Goal: Information Seeking & Learning: Learn about a topic

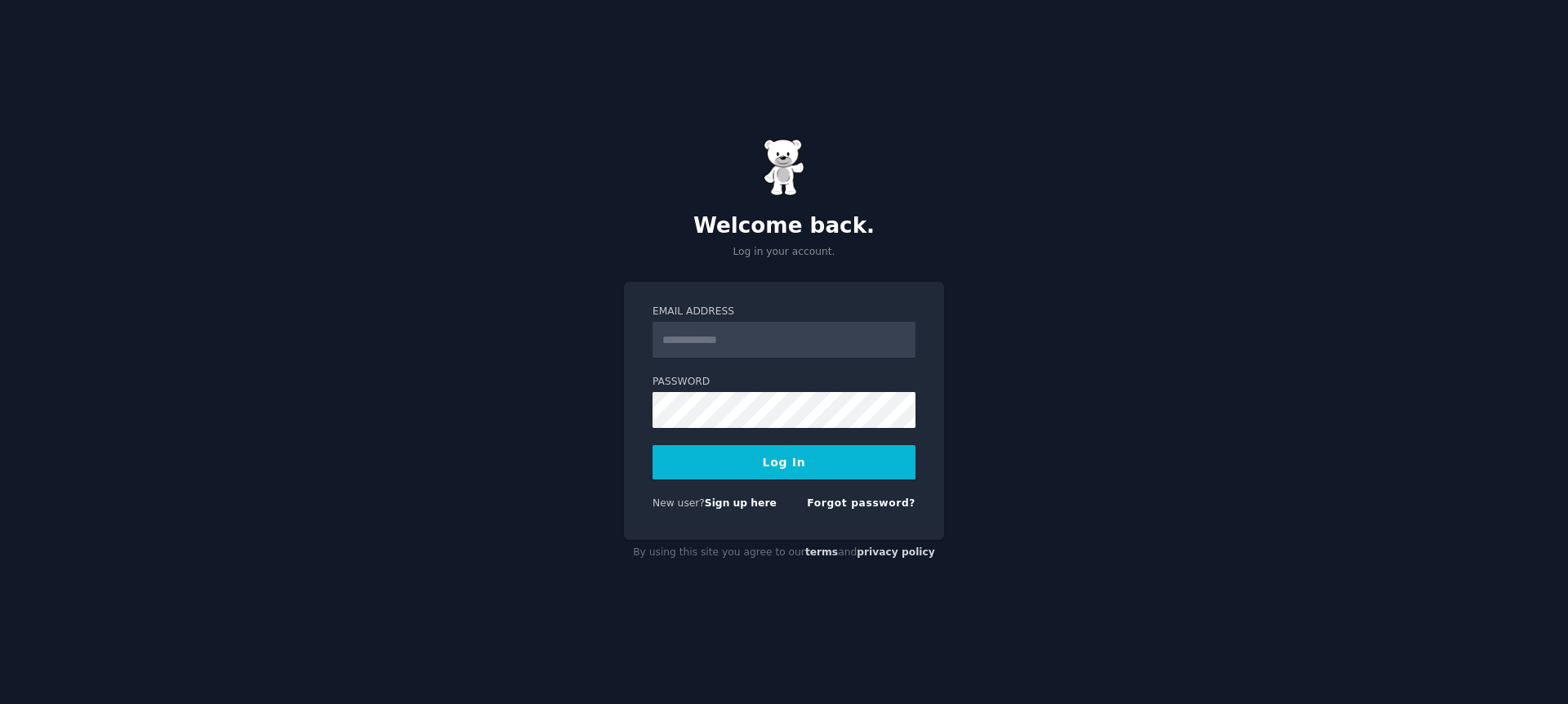
click at [774, 340] on input "Email Address" at bounding box center [784, 340] width 263 height 36
click at [713, 379] on label "Password" at bounding box center [784, 381] width 263 height 14
click at [753, 335] on input "Email Address" at bounding box center [784, 340] width 263 height 36
click at [761, 322] on input "Email Address" at bounding box center [784, 340] width 263 height 36
click at [686, 490] on form "Email Address Password Log In New user? Sign up here Forgot password?" at bounding box center [784, 410] width 263 height 212
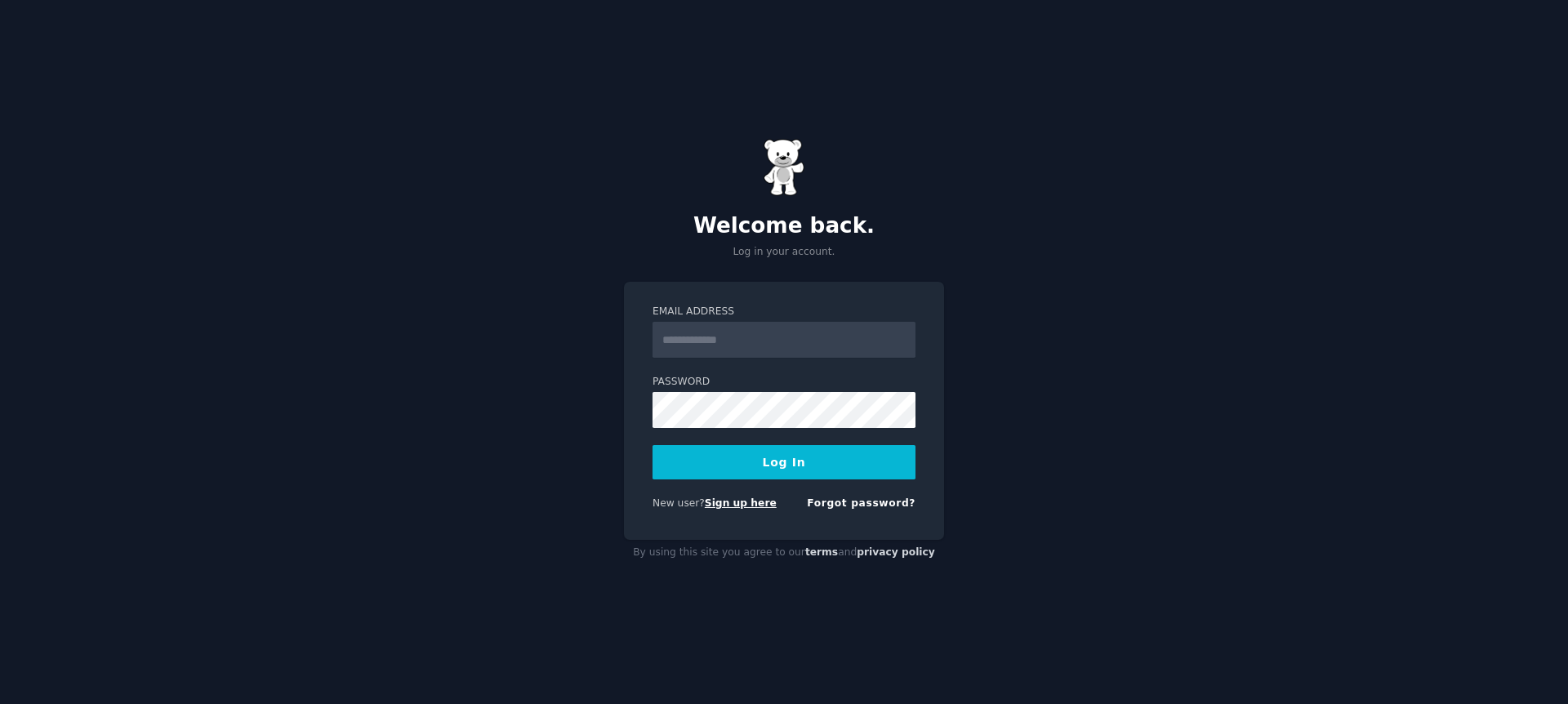
click at [723, 504] on link "Sign up here" at bounding box center [741, 503] width 72 height 11
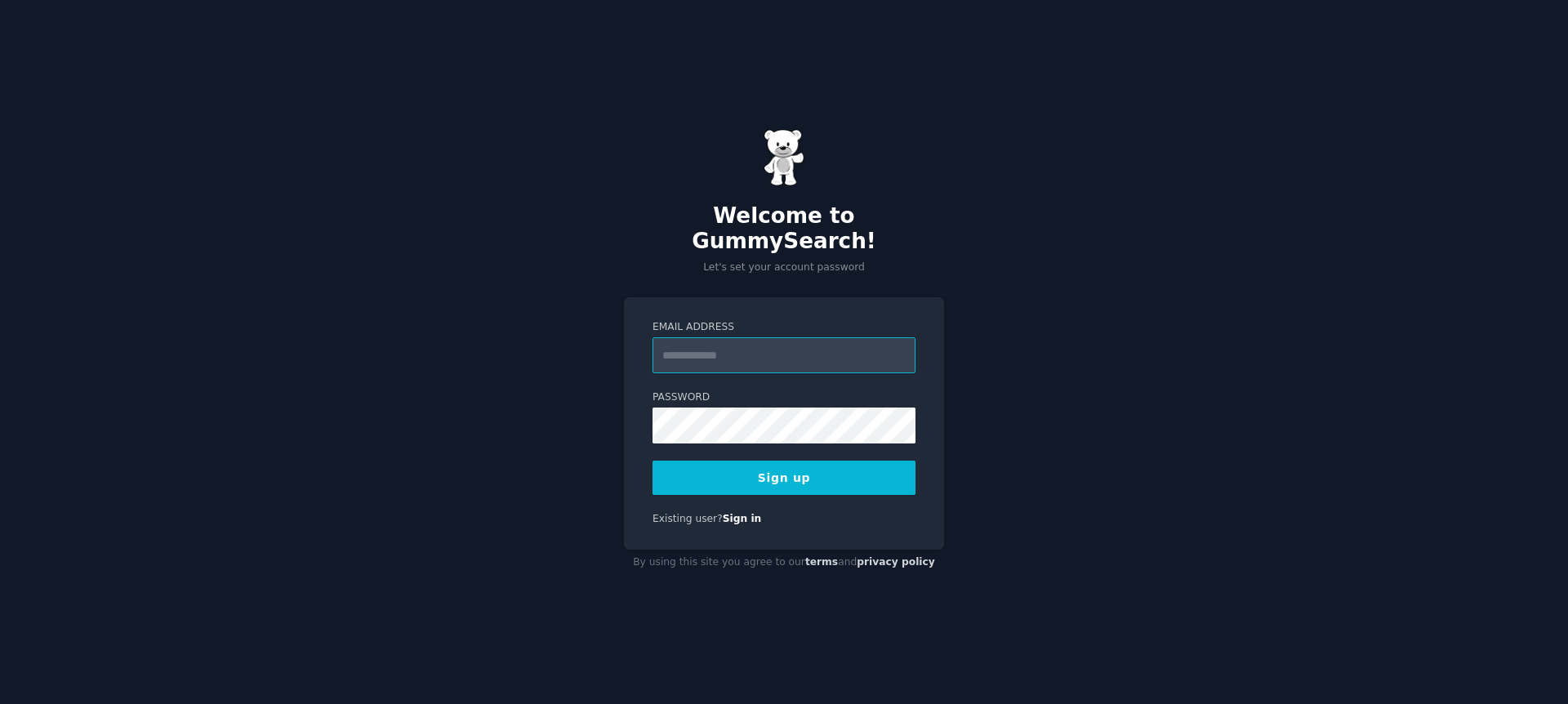
click at [744, 339] on input "Email Address" at bounding box center [784, 355] width 263 height 36
click at [615, 333] on div "Welcome to GummySearch! Let's set your account password Email Address Password …" at bounding box center [784, 352] width 1568 height 704
click at [684, 341] on input "Email Address" at bounding box center [784, 355] width 263 height 36
type input "**********"
click at [855, 476] on button "Sign up" at bounding box center [784, 478] width 263 height 34
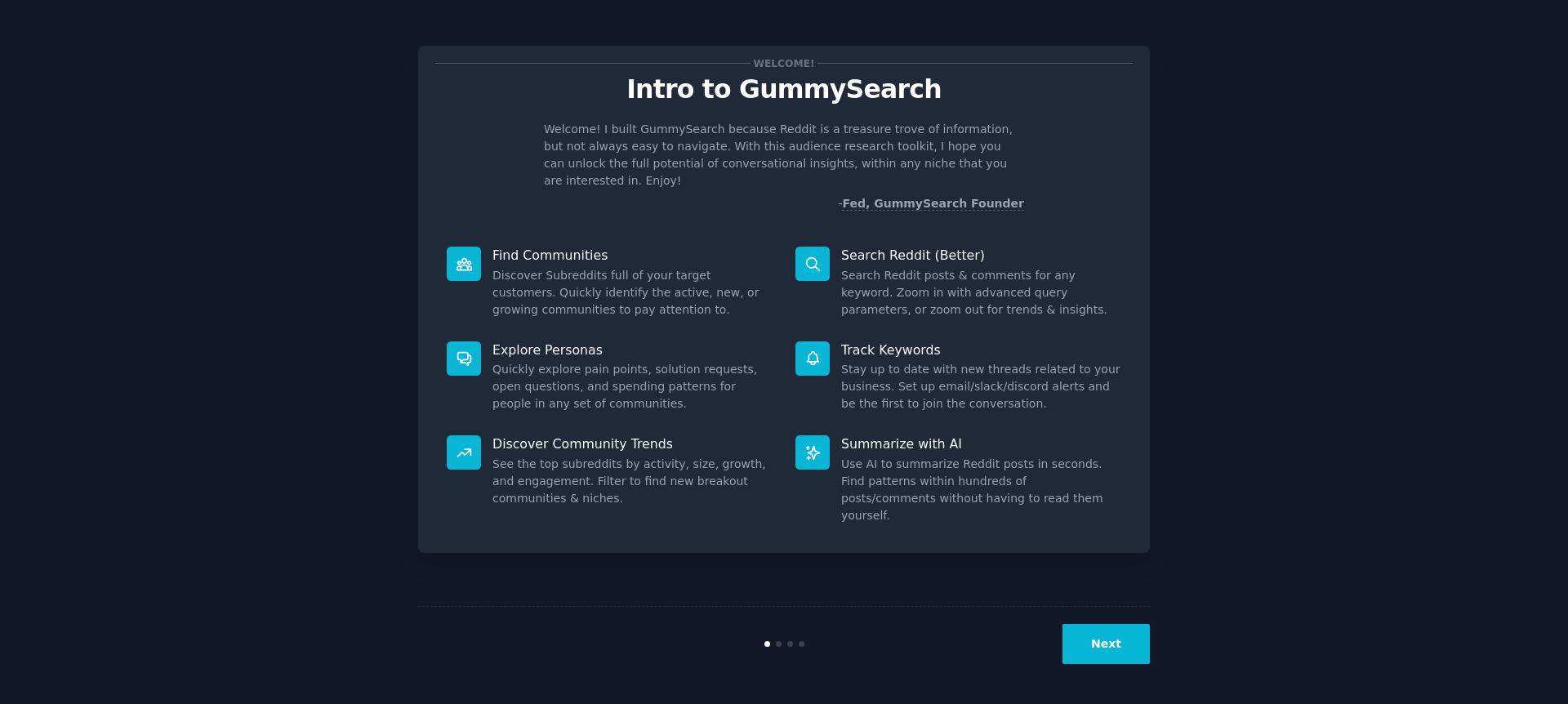
click at [1124, 637] on button "Next" at bounding box center [1106, 644] width 87 height 40
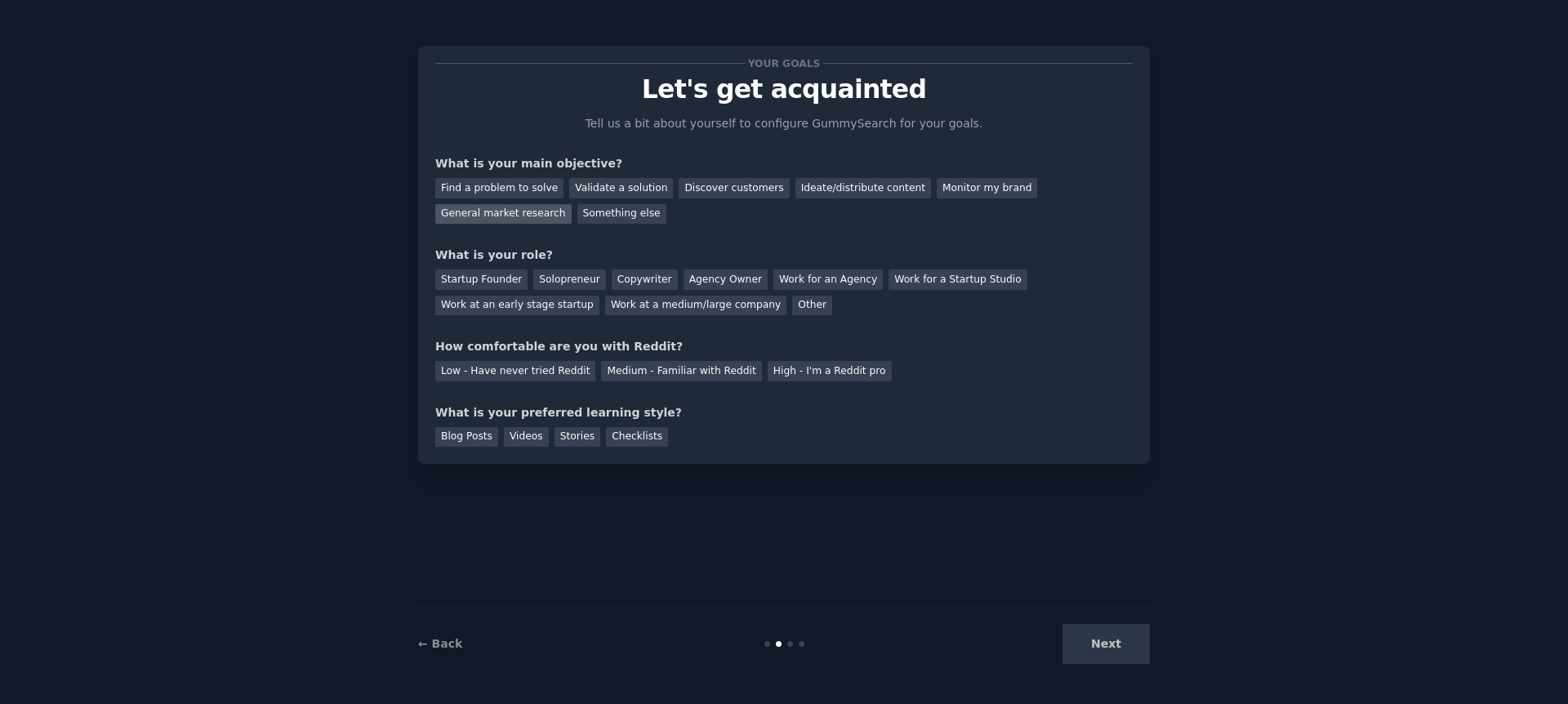
click at [557, 213] on div "General market research" at bounding box center [504, 214] width 137 height 20
click at [541, 193] on div "Find a problem to solve" at bounding box center [499, 187] width 128 height 20
click at [539, 212] on div "General market research" at bounding box center [504, 214] width 137 height 20
click at [485, 277] on div "Startup Founder" at bounding box center [481, 279] width 92 height 20
click at [644, 372] on div "Medium - Familiar with Reddit" at bounding box center [681, 371] width 160 height 20
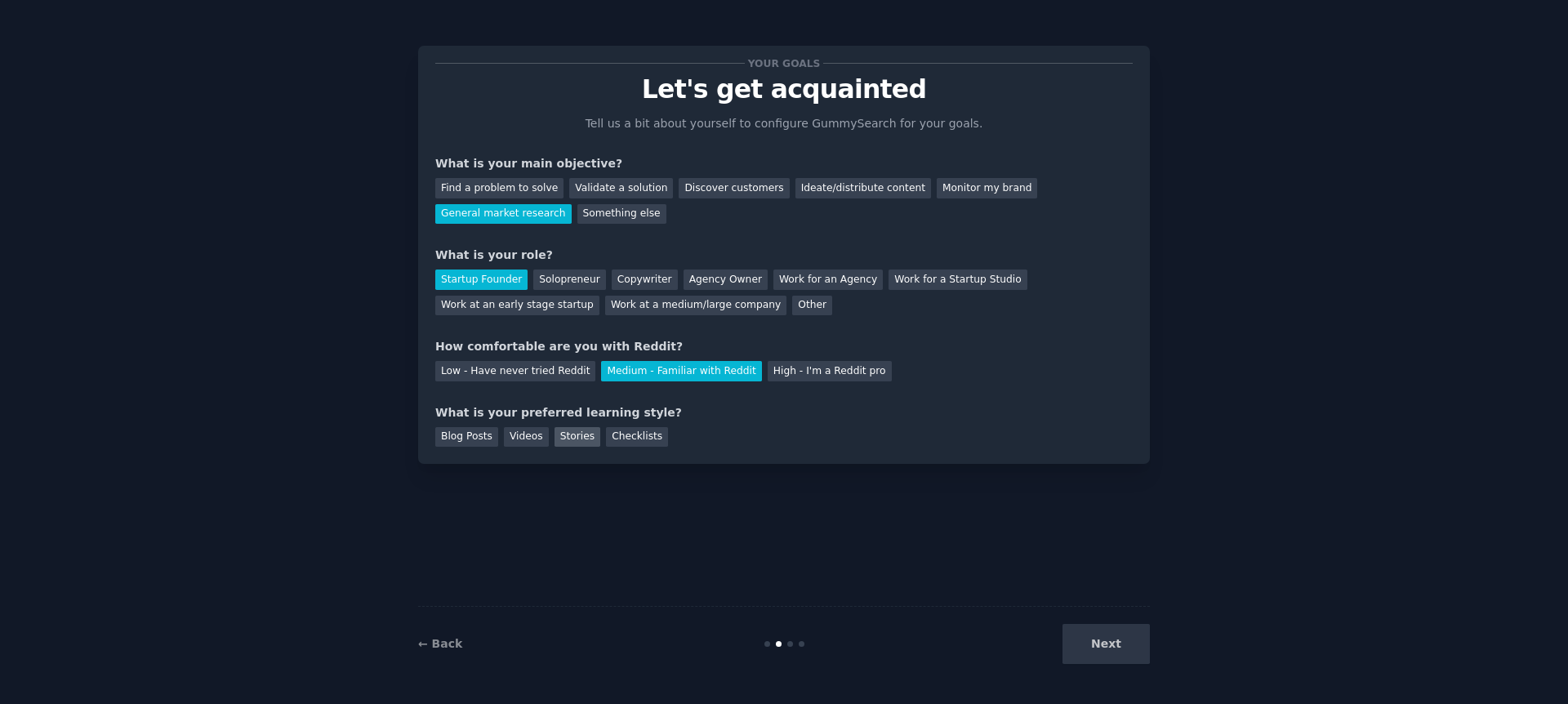
click at [565, 444] on div "Stories" at bounding box center [578, 436] width 46 height 20
click at [1100, 647] on button "Next" at bounding box center [1106, 644] width 87 height 40
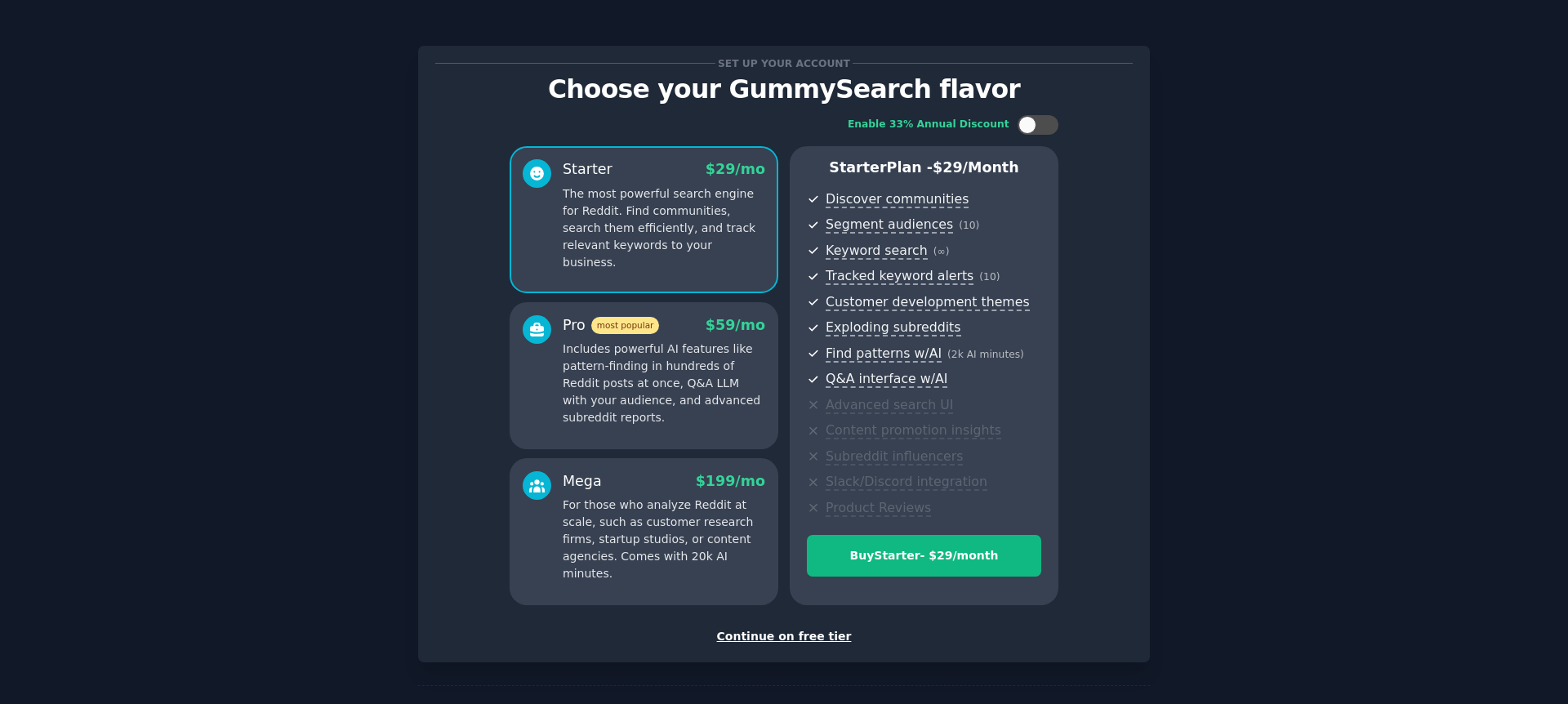
click at [817, 636] on div "Continue on free tier" at bounding box center [784, 637] width 698 height 17
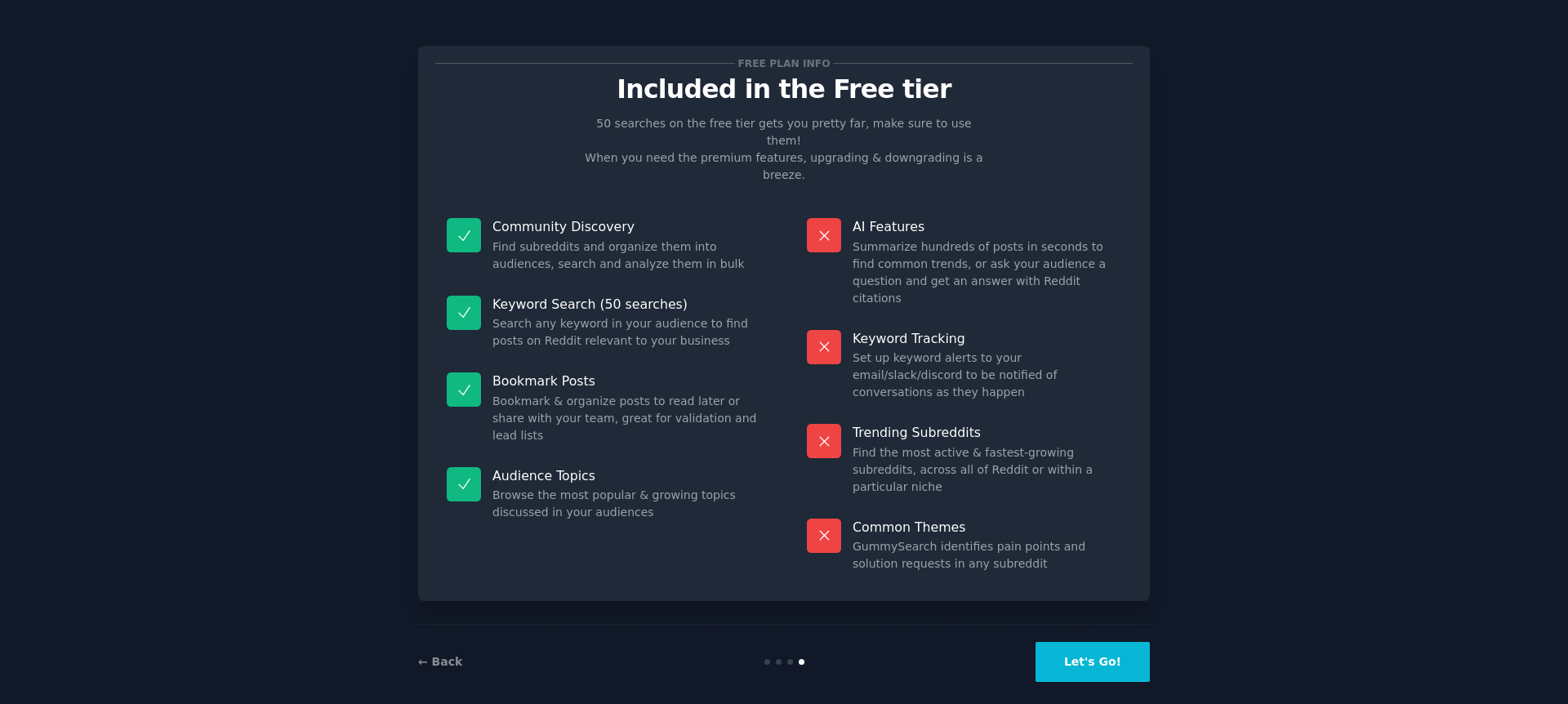
click at [1119, 647] on button "Let's Go!" at bounding box center [1093, 661] width 114 height 40
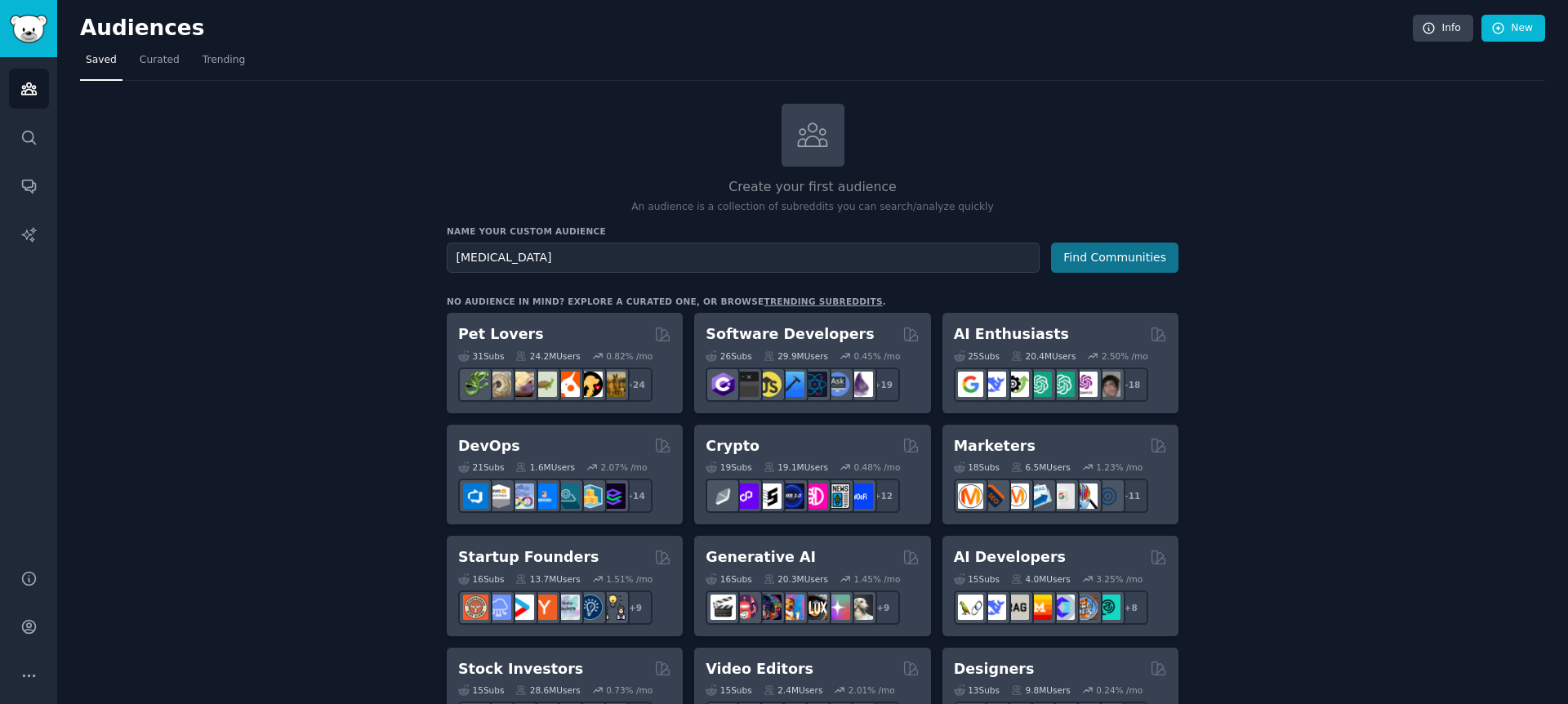
type input "[MEDICAL_DATA]"
click at [1104, 257] on button "Find Communities" at bounding box center [1115, 257] width 127 height 30
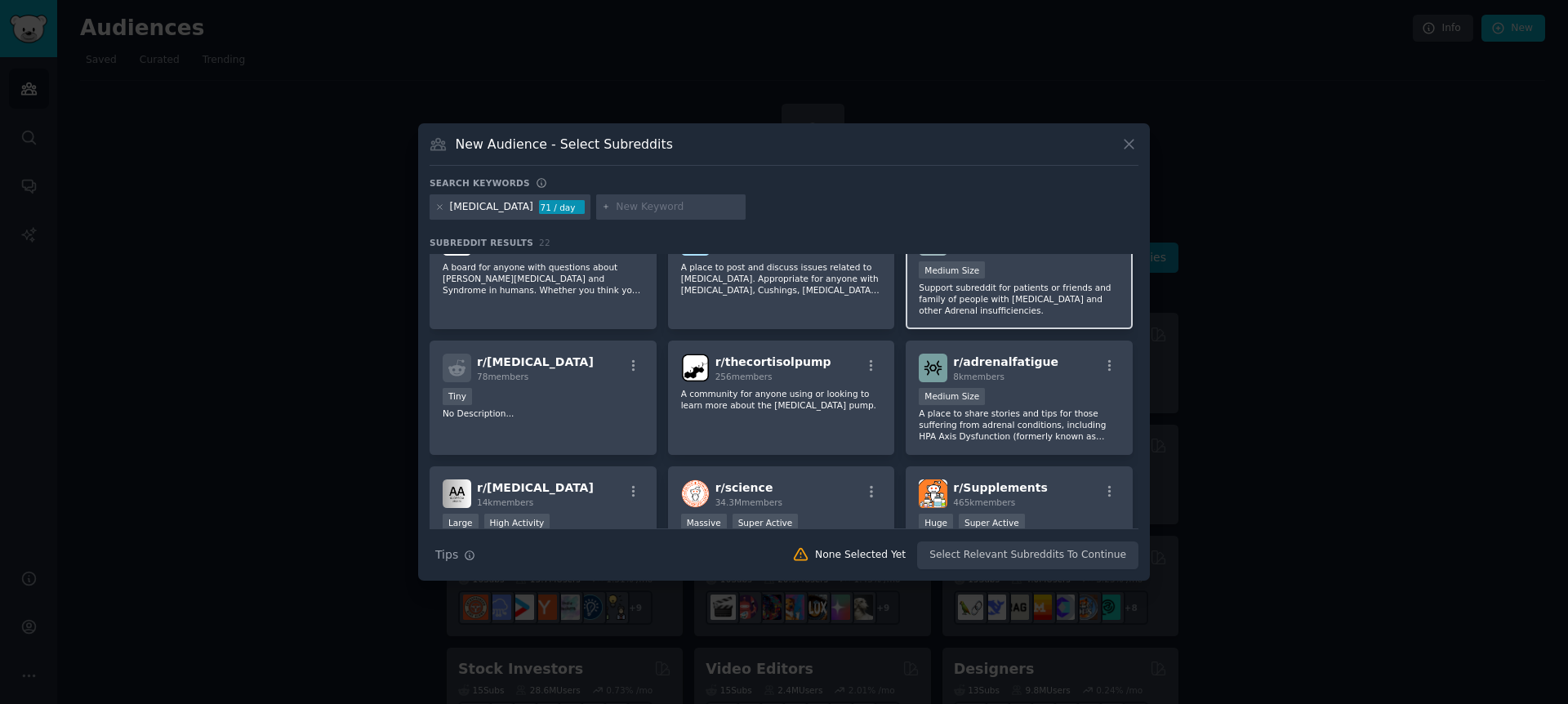
scroll to position [49, 0]
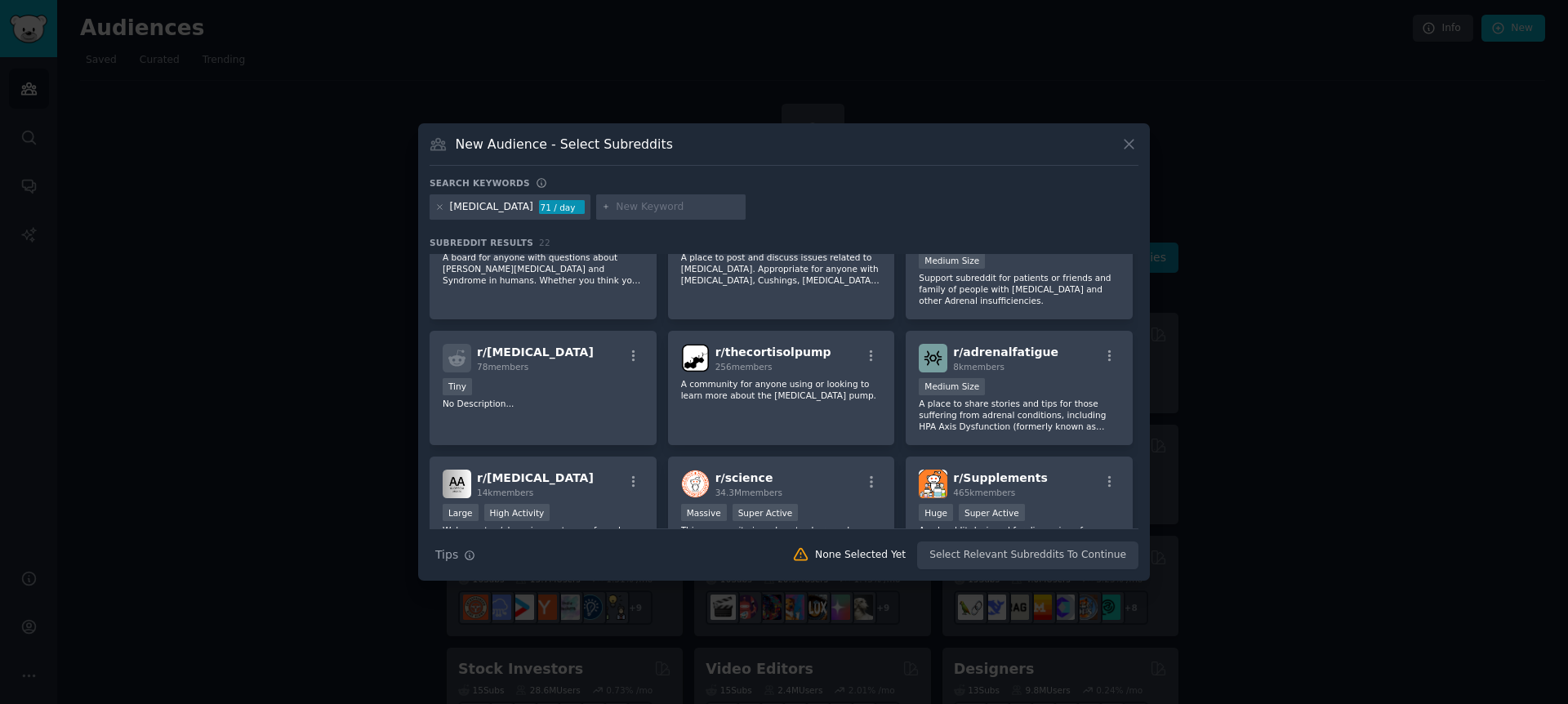
click at [660, 212] on input "text" at bounding box center [678, 207] width 124 height 14
type input "weight loss"
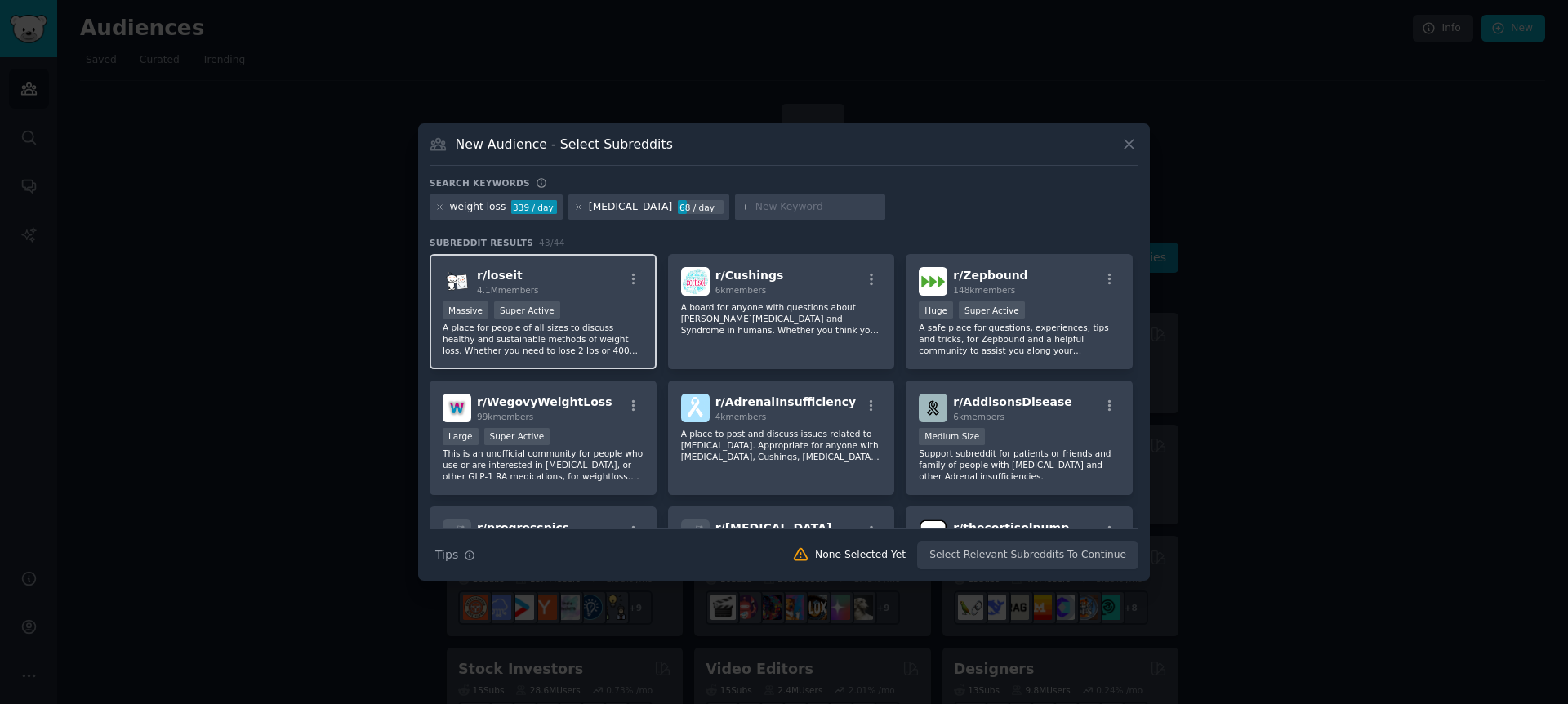
click at [576, 340] on p "A place for people of all sizes to discuss healthy and sustainable methods of w…" at bounding box center [543, 339] width 201 height 34
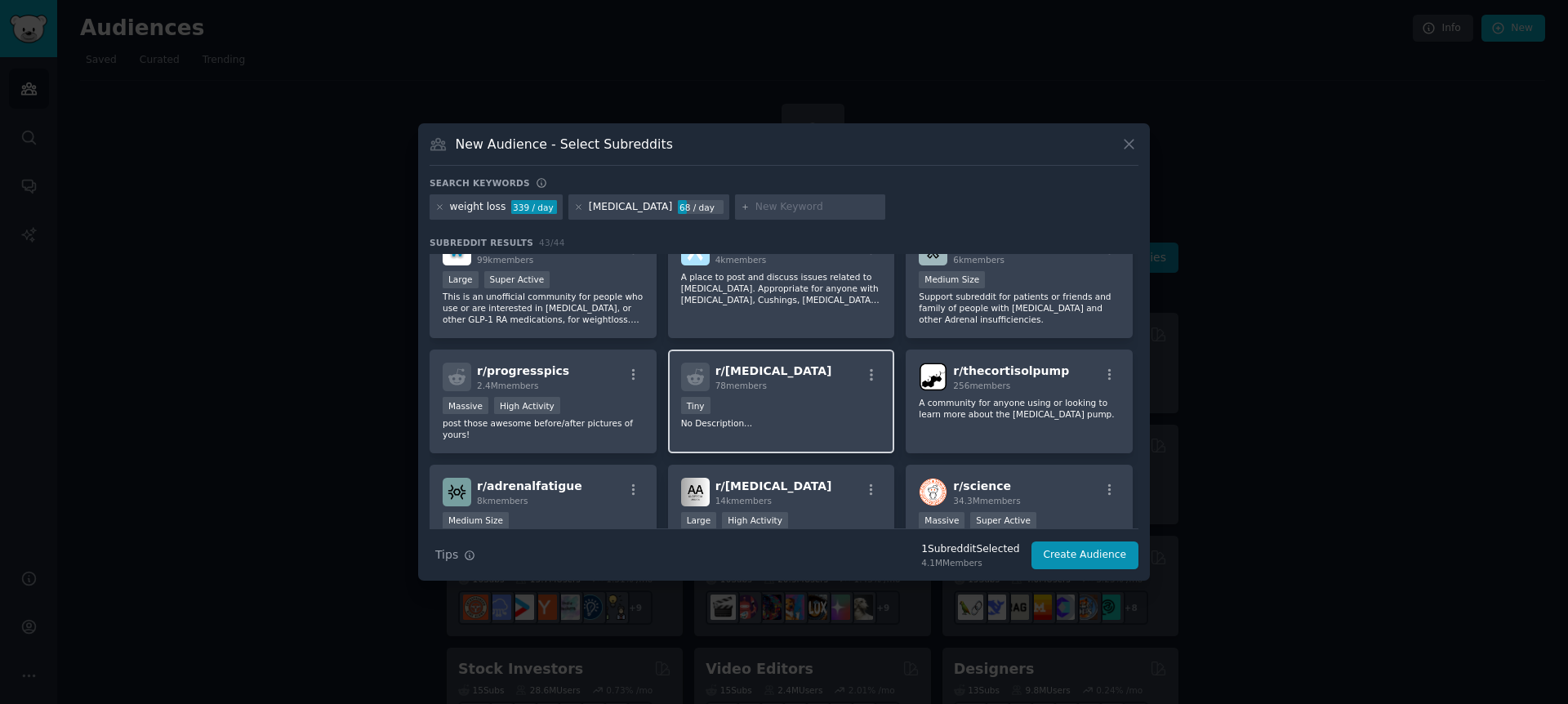
scroll to position [160, 0]
click at [1081, 558] on button "Create Audience" at bounding box center [1084, 555] width 107 height 28
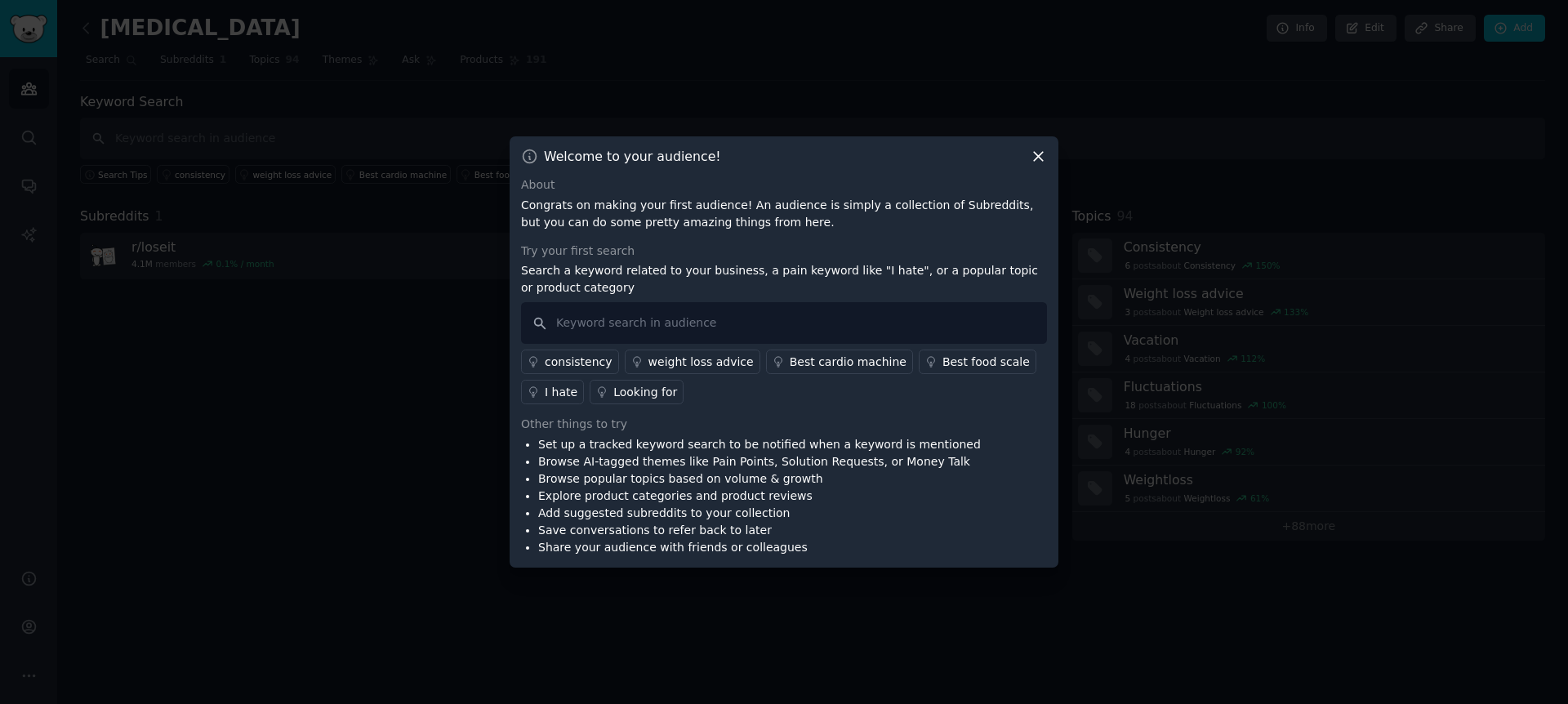
click at [720, 363] on div "weight loss advice" at bounding box center [700, 362] width 105 height 17
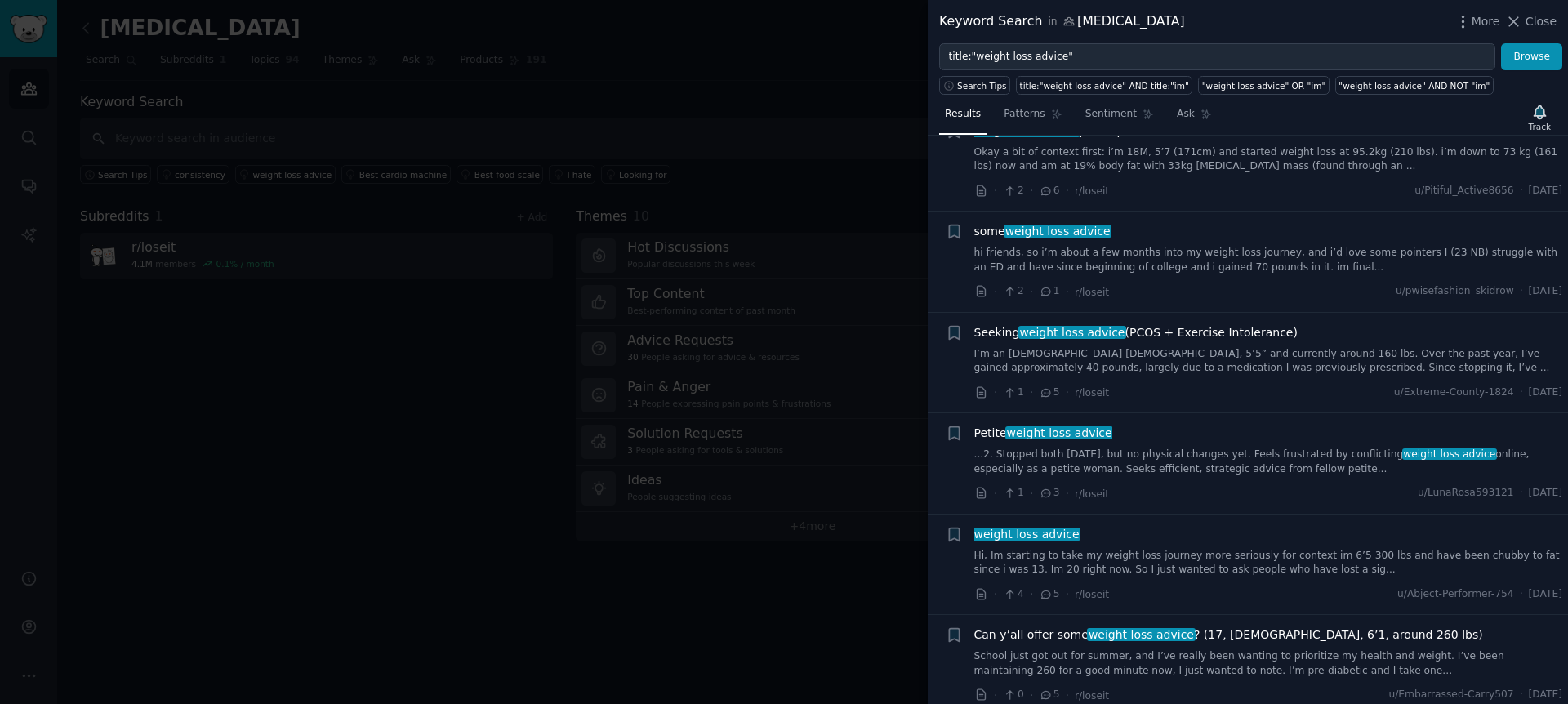
scroll to position [258, 0]
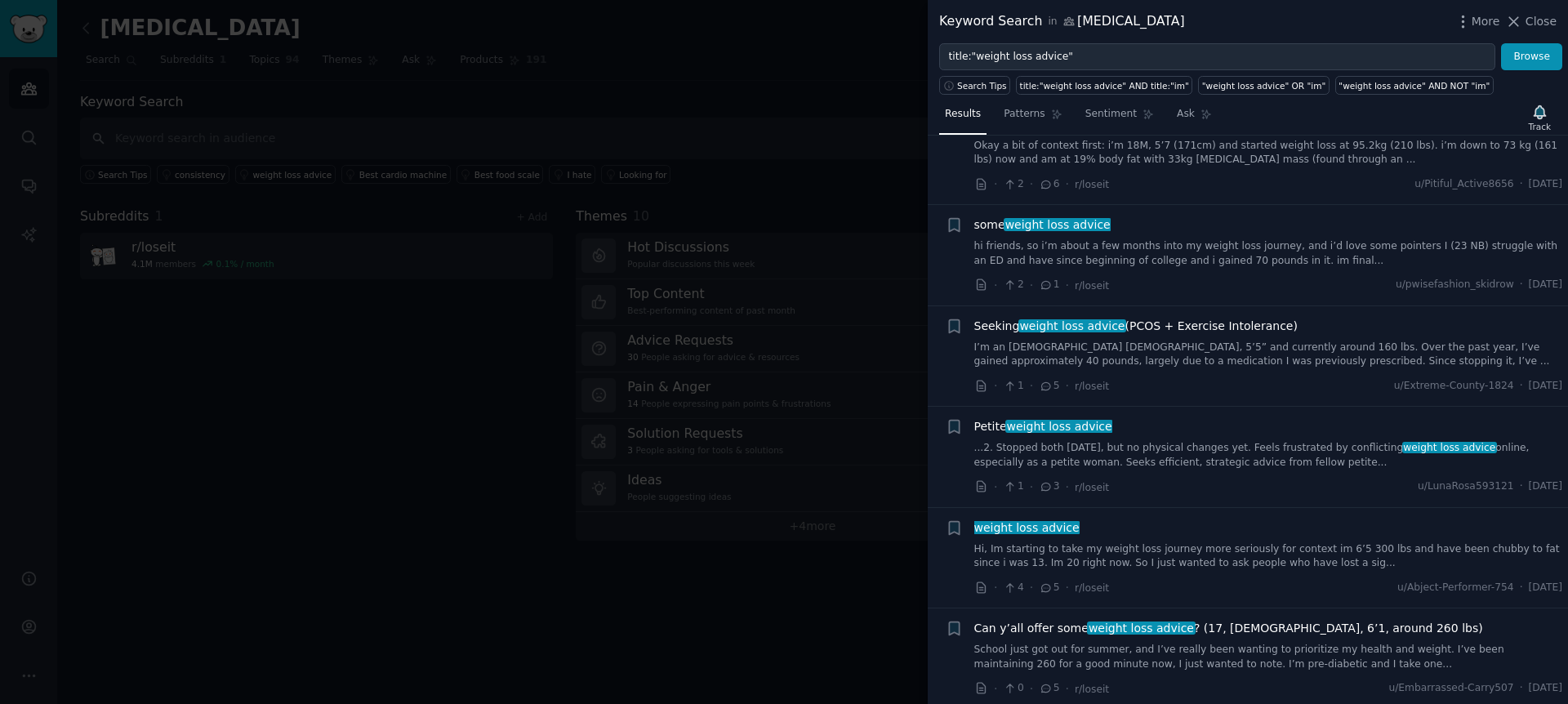
click at [1260, 365] on link "I’m an [DEMOGRAPHIC_DATA] [DEMOGRAPHIC_DATA], 5’5” and currently around 160 lbs…" at bounding box center [1269, 354] width 589 height 29
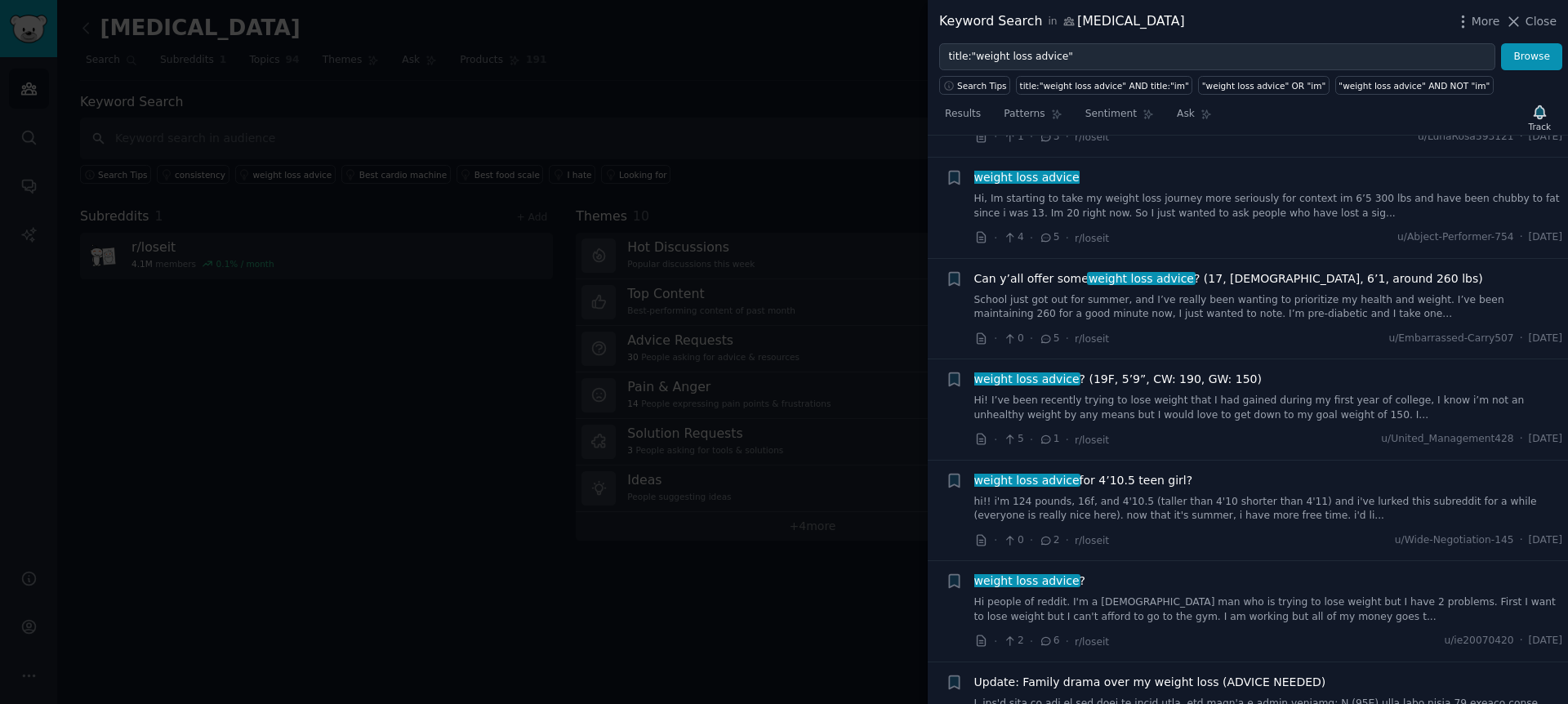
scroll to position [1116, 0]
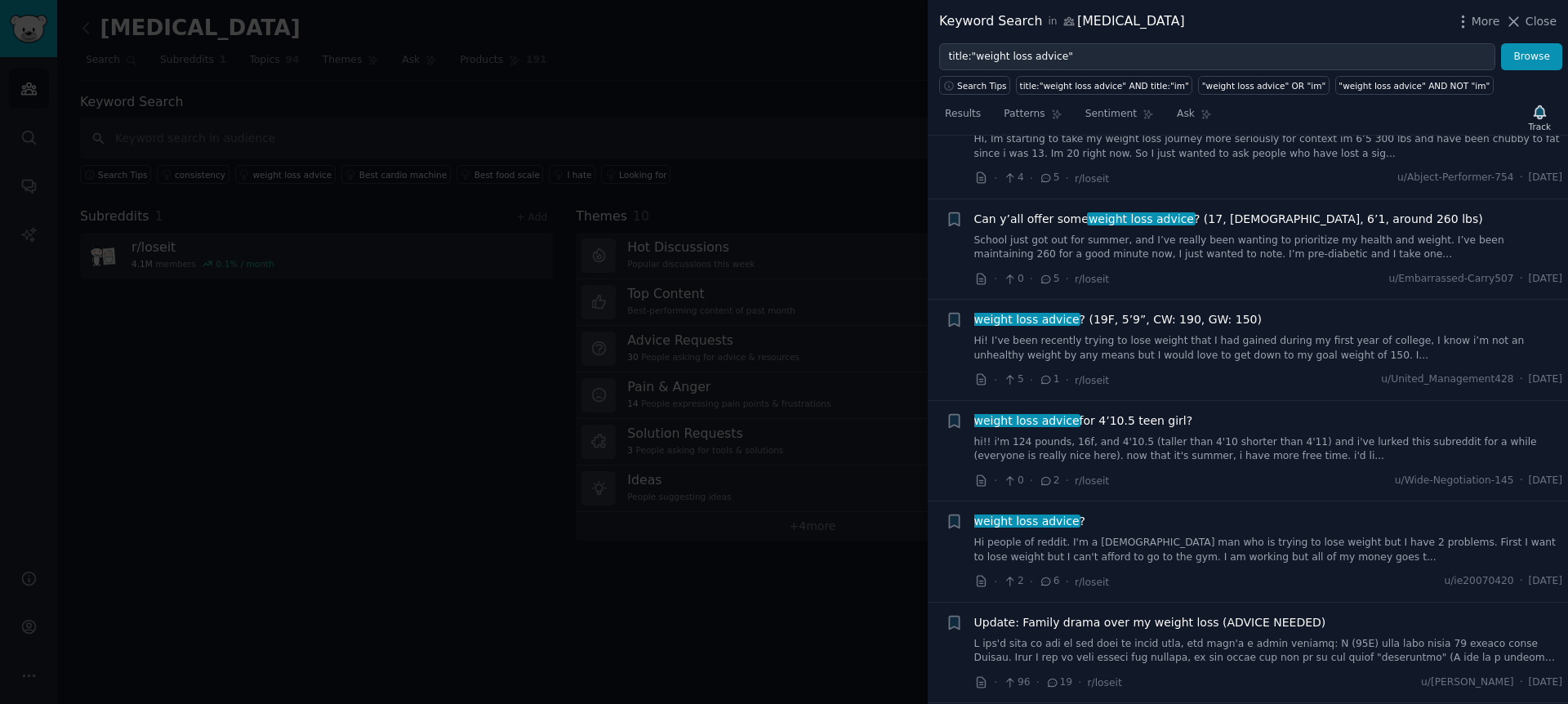
click at [1202, 536] on link "Hi people of reddit. I'm a [DEMOGRAPHIC_DATA] man who is trying to lose weight …" at bounding box center [1269, 550] width 589 height 29
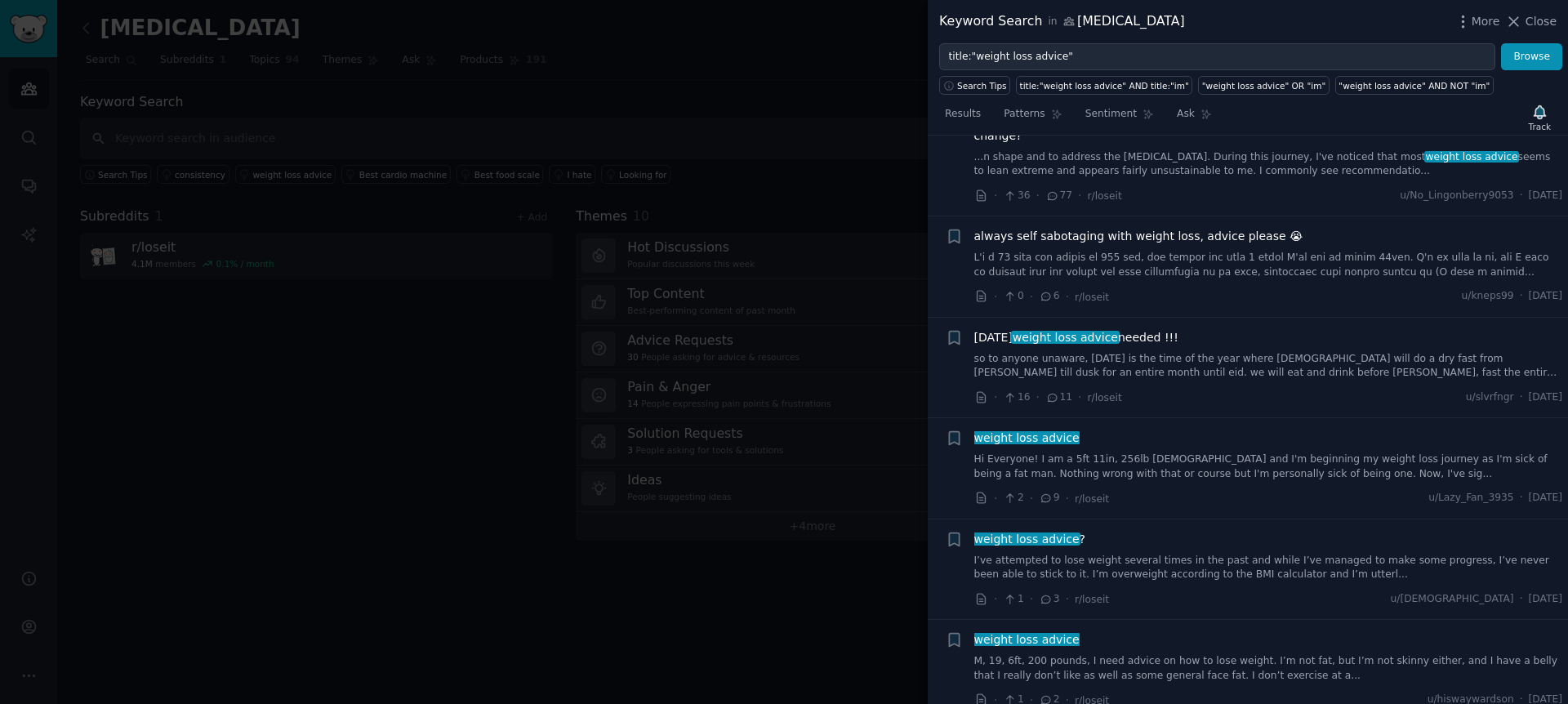
scroll to position [2697, 0]
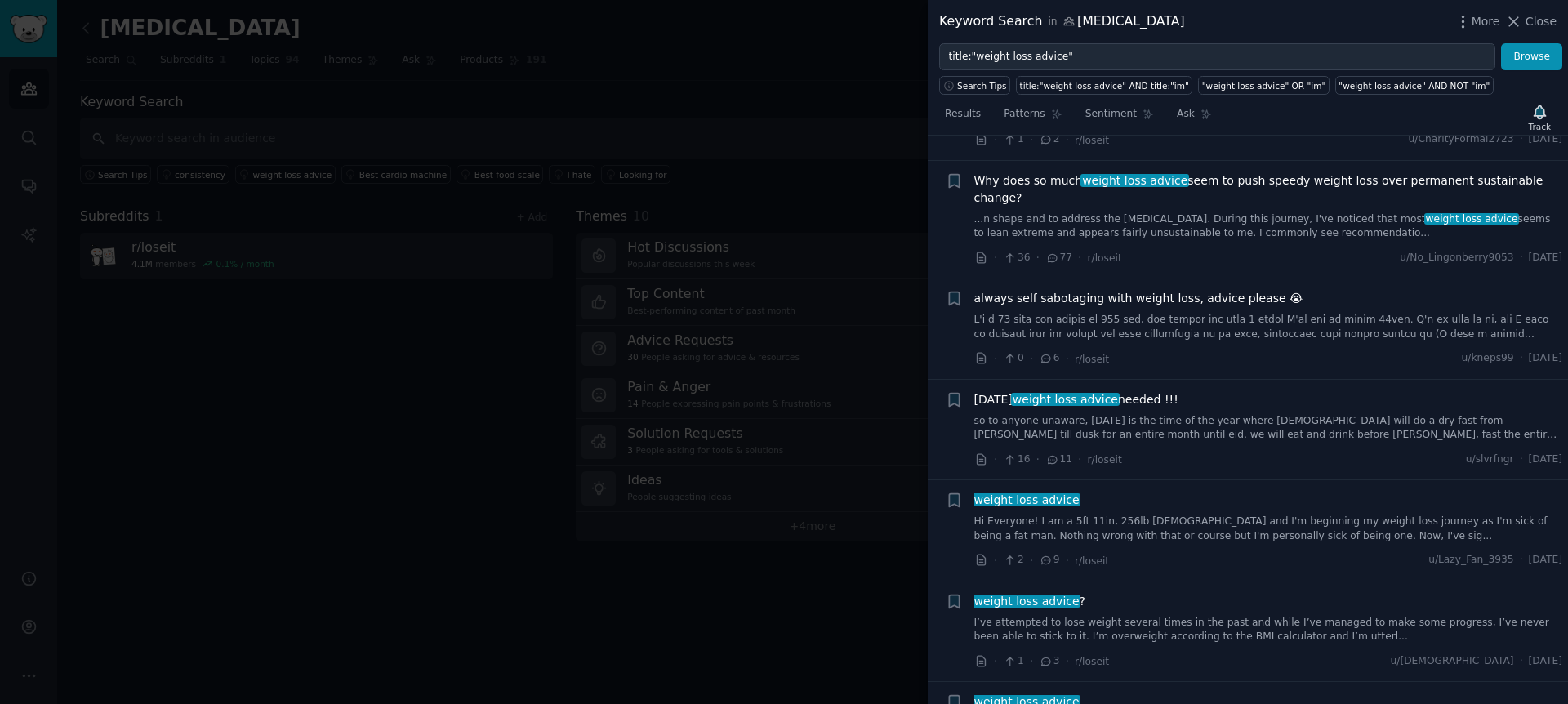
click at [1274, 215] on link "...n shape and to address the [MEDICAL_DATA]. During this journey, I've noticed…" at bounding box center [1269, 226] width 589 height 29
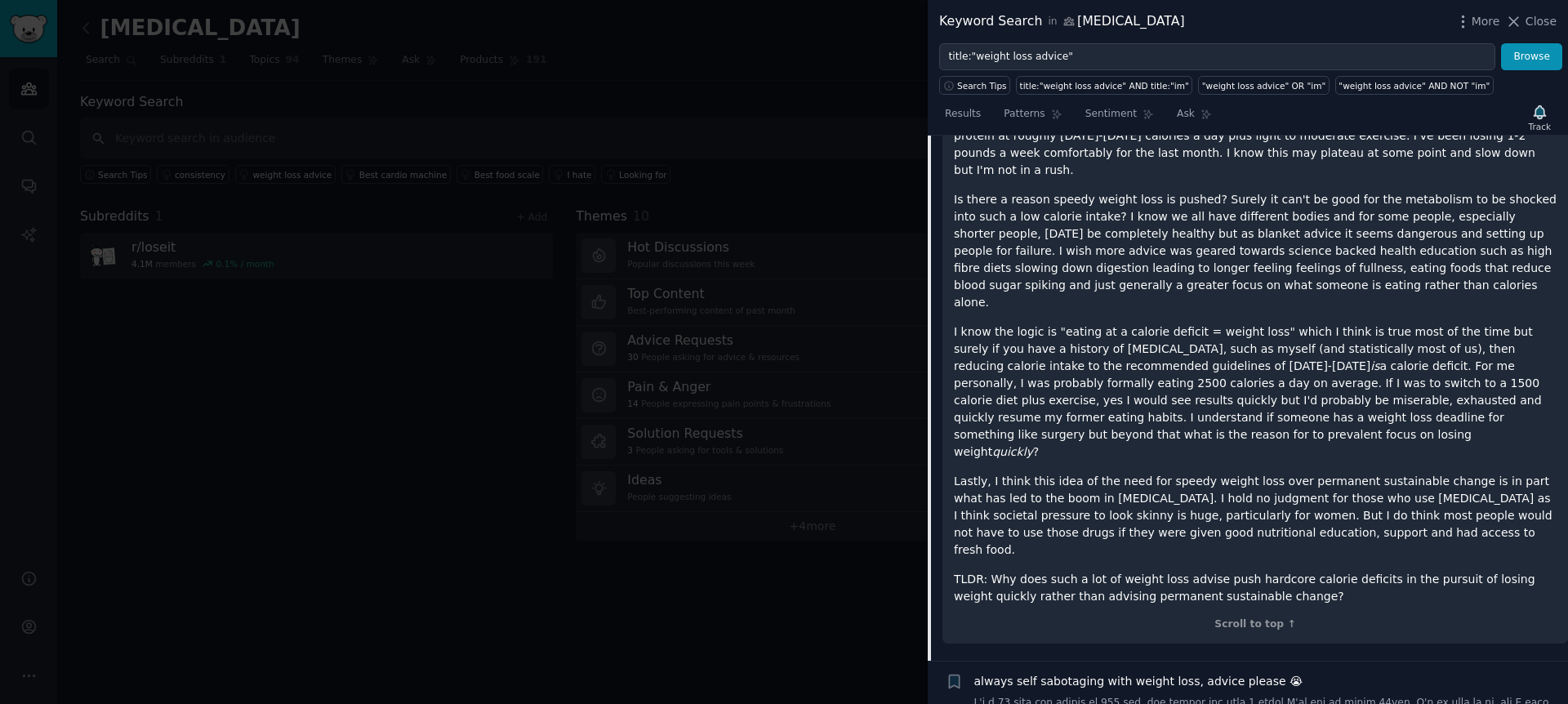
scroll to position [2897, 0]
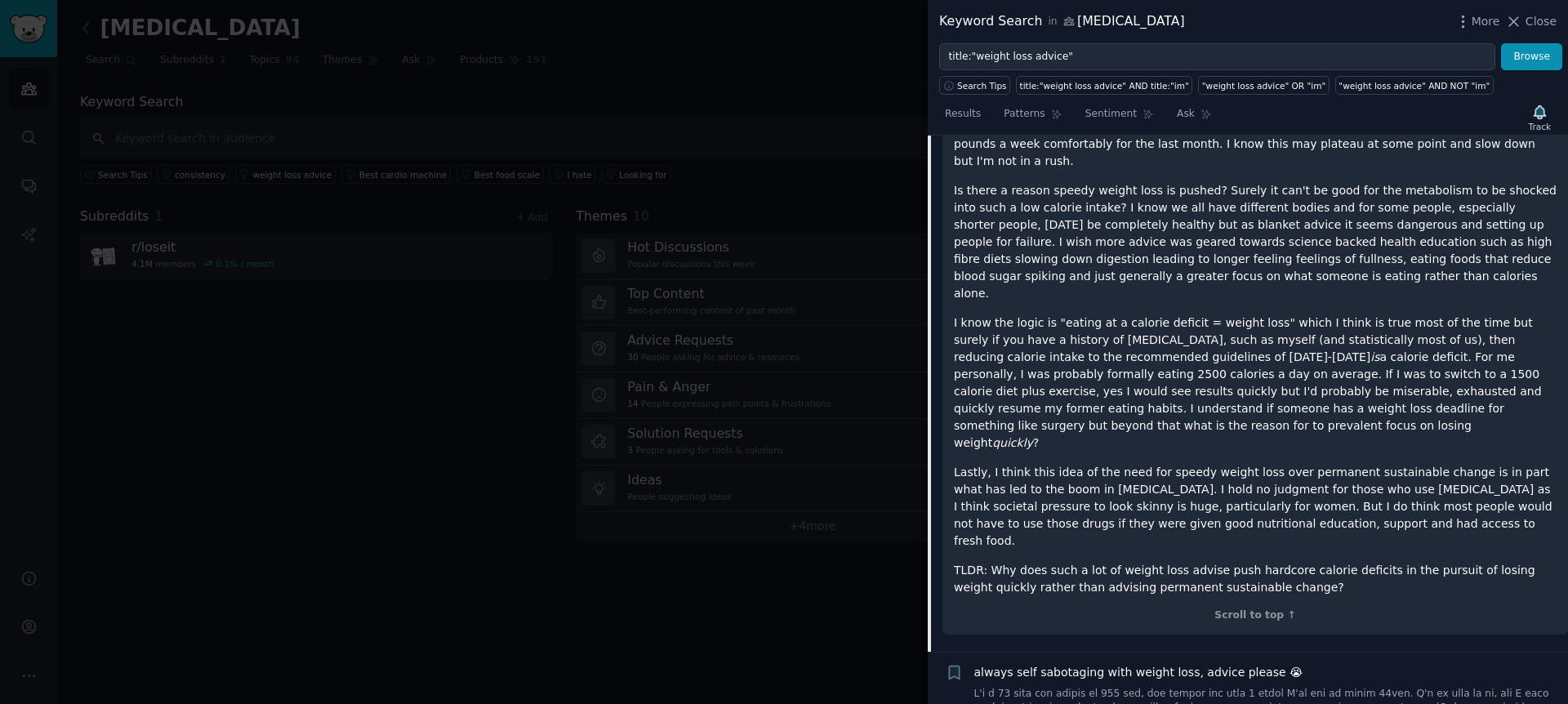
click at [723, 266] on div at bounding box center [784, 352] width 1568 height 704
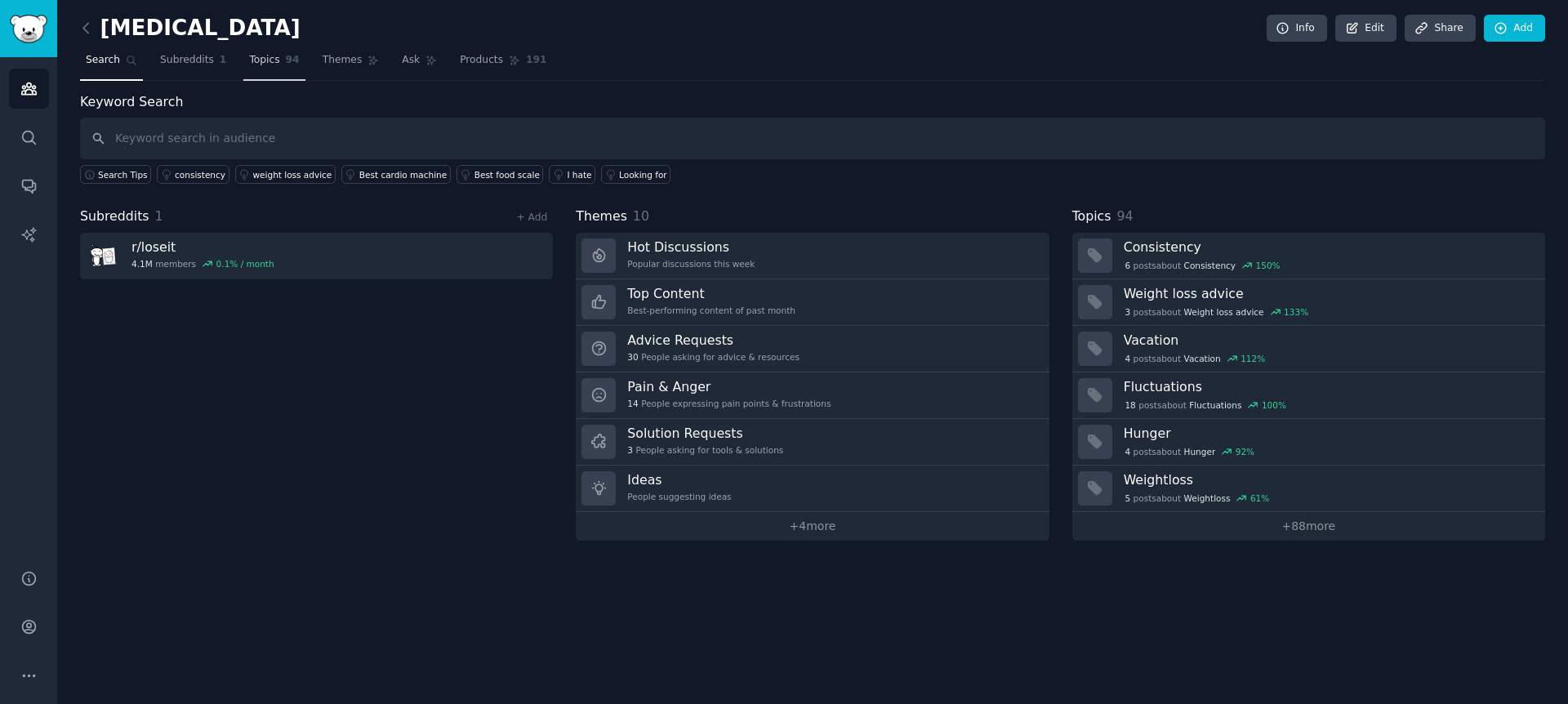
click at [277, 60] on link "Topics 94" at bounding box center [274, 64] width 61 height 33
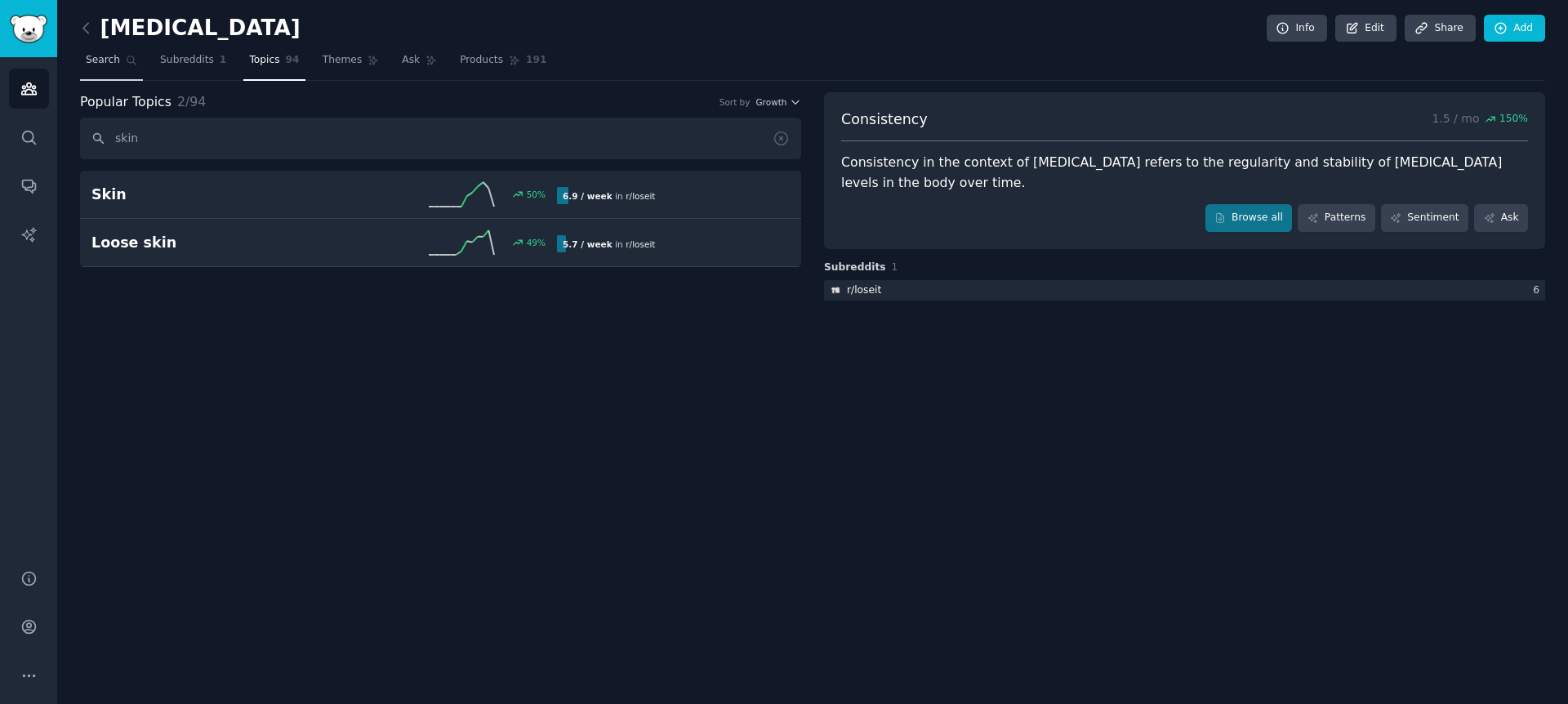
type input "skin"
click at [106, 63] on span "Search" at bounding box center [103, 60] width 34 height 14
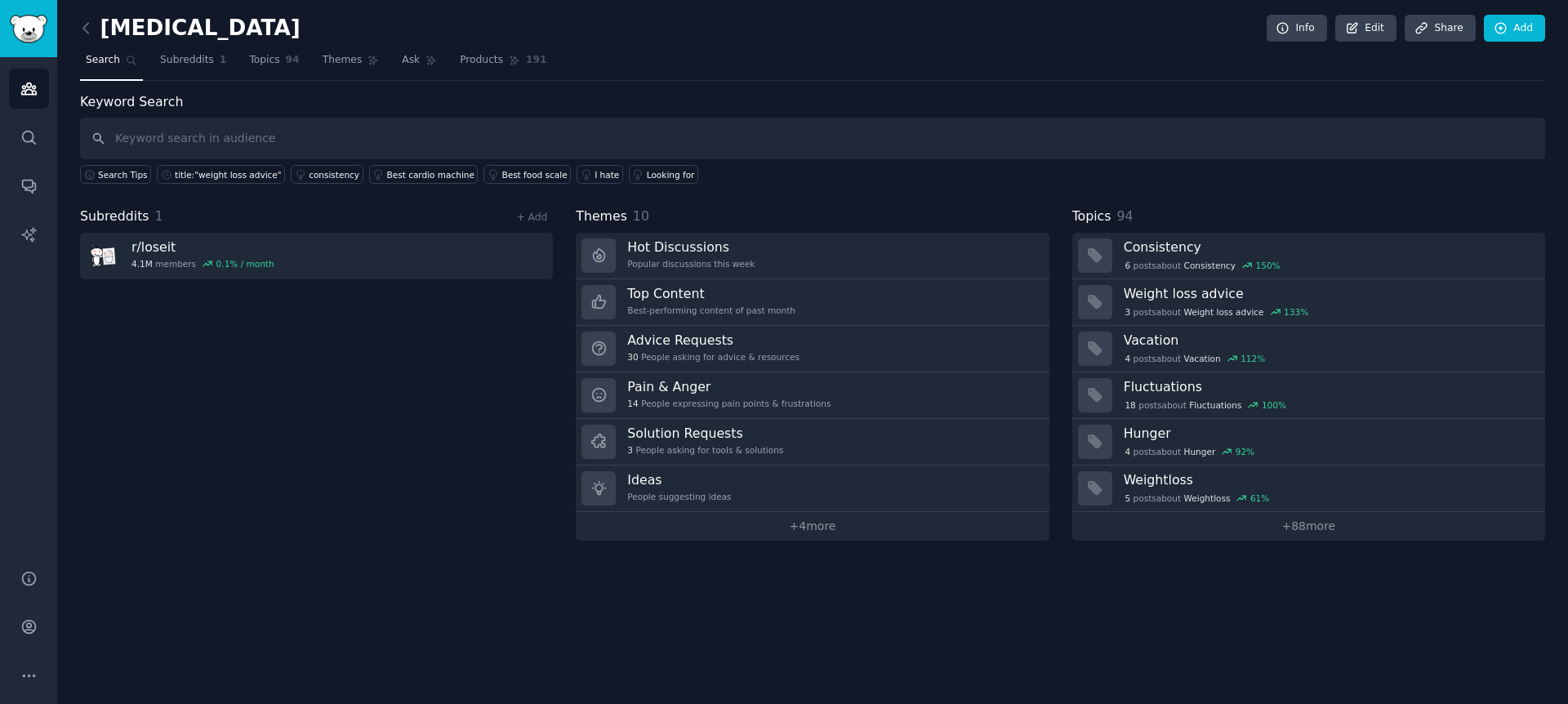
click at [324, 137] on input "text" at bounding box center [813, 139] width 1465 height 42
click at [85, 27] on icon at bounding box center [86, 28] width 5 height 10
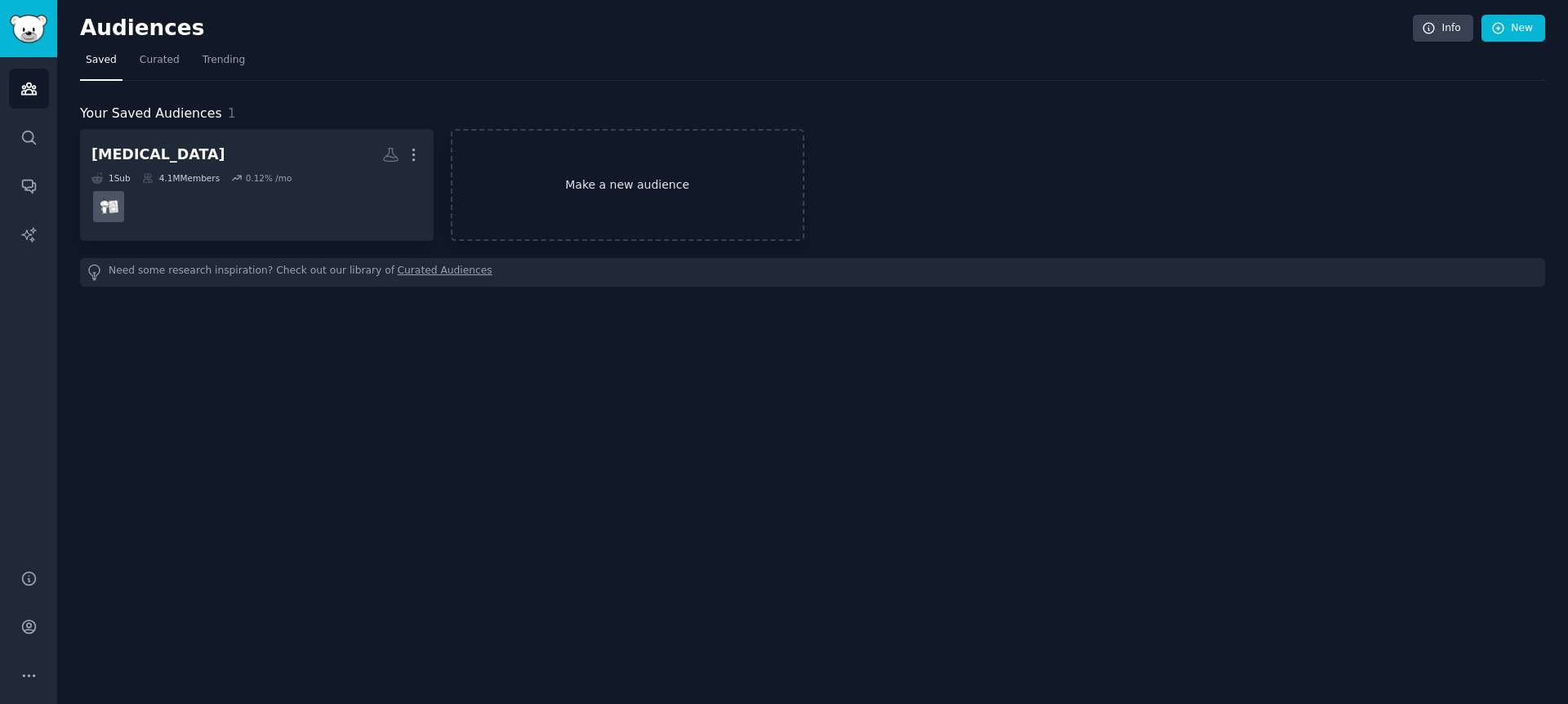
click at [560, 181] on link "Make a new audience" at bounding box center [627, 185] width 354 height 112
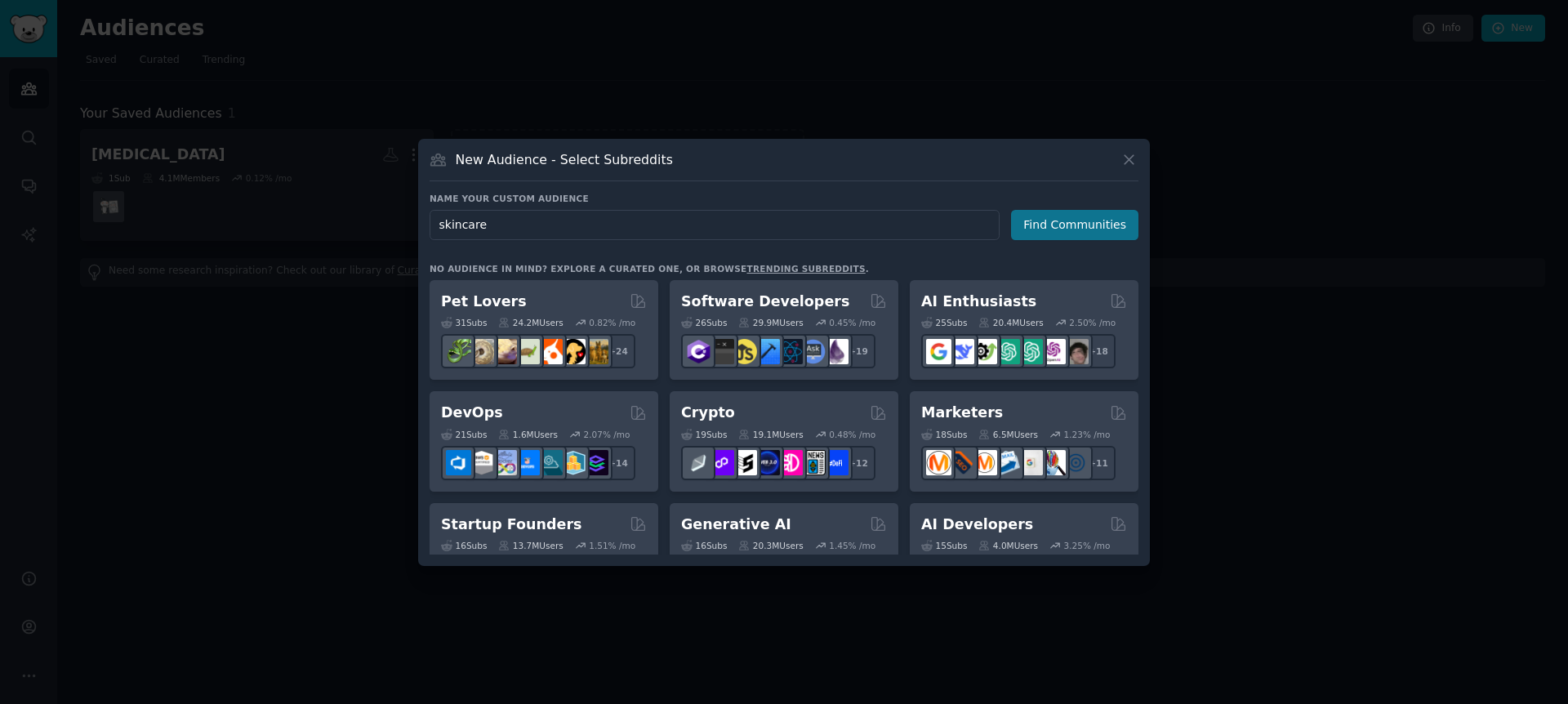
type input "skincare"
click at [1087, 224] on button "Find Communities" at bounding box center [1075, 225] width 127 height 30
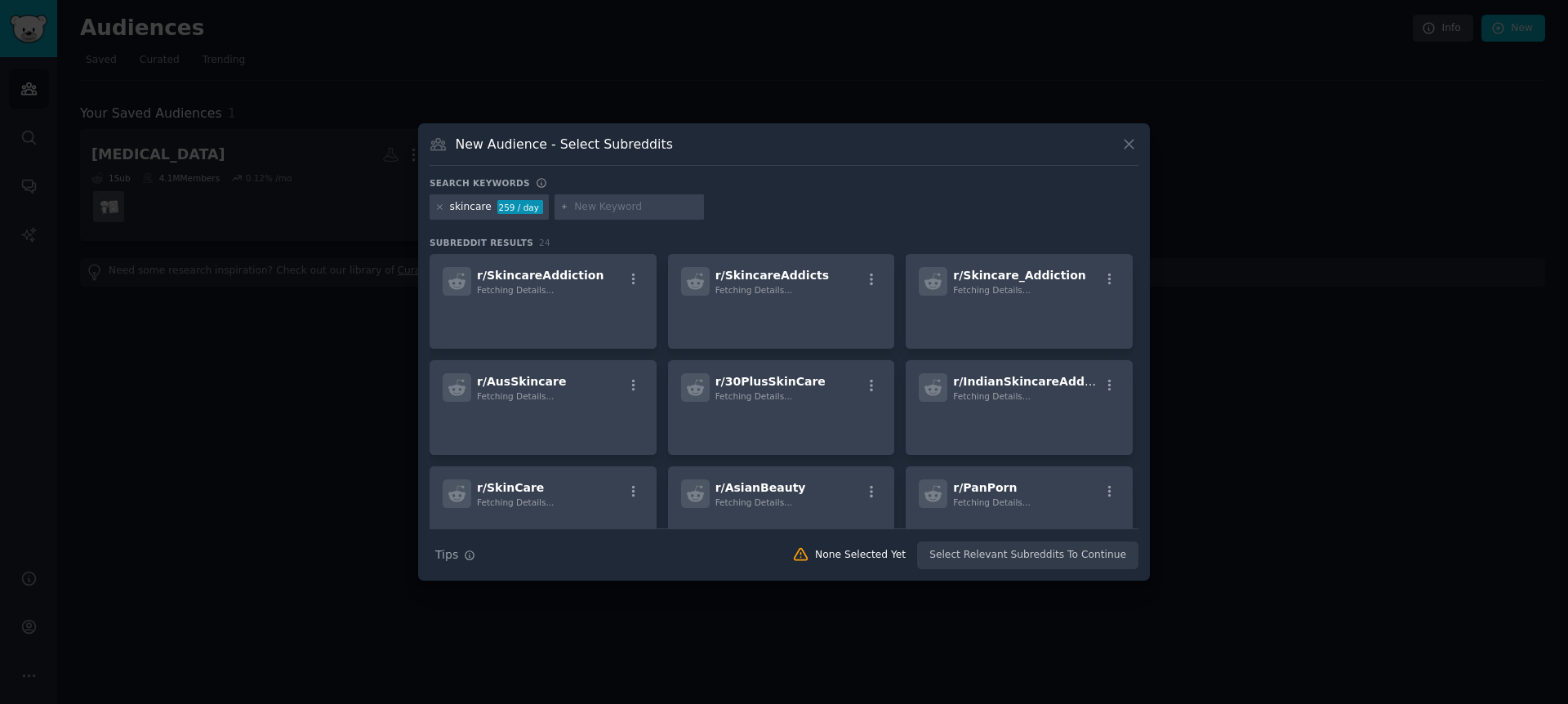
click at [665, 210] on input "text" at bounding box center [636, 207] width 124 height 14
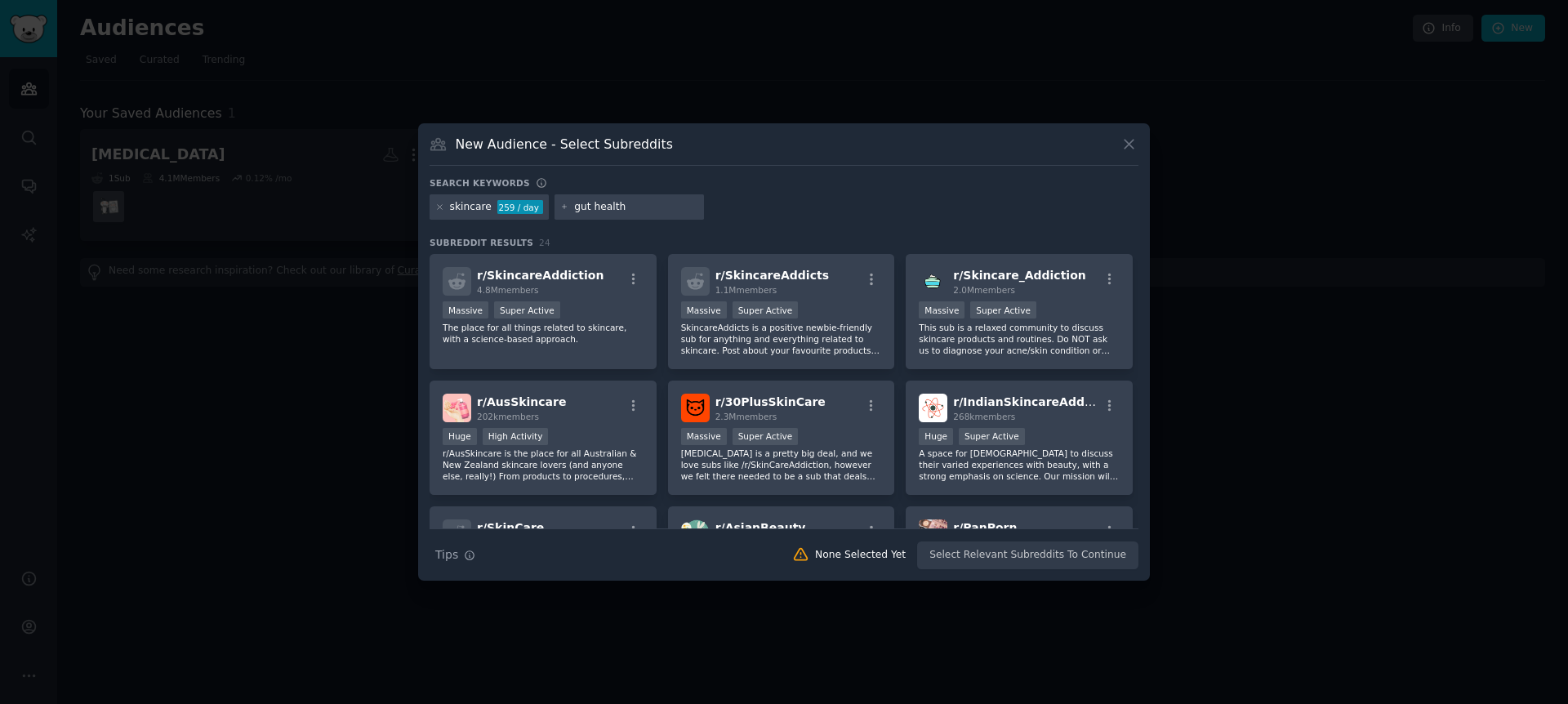
type input "gut health"
click at [720, 220] on div "skincare 259 / day gut health" at bounding box center [784, 211] width 709 height 32
click at [644, 214] on div "gut health" at bounding box center [630, 208] width 150 height 27
click at [644, 212] on input "gut health" at bounding box center [636, 207] width 124 height 14
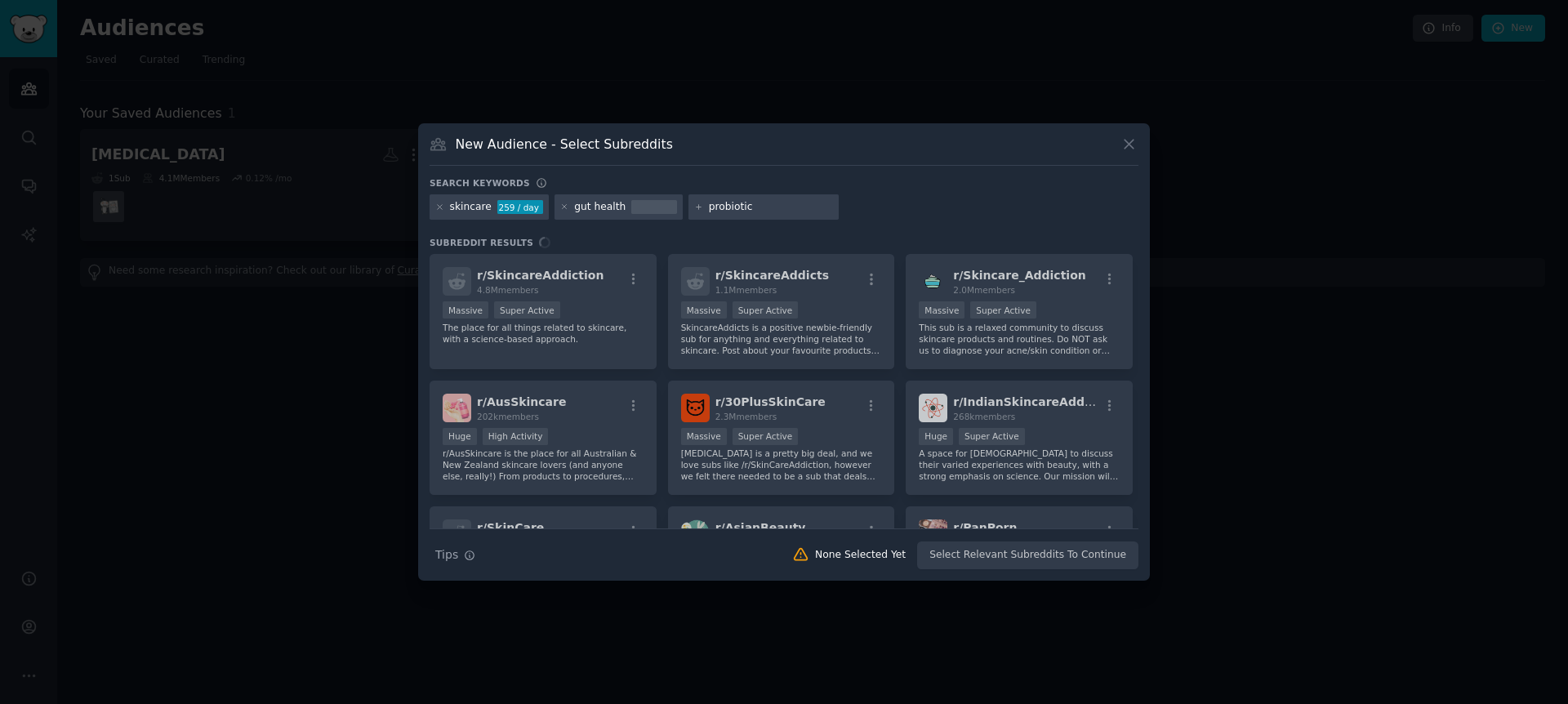
type input "probiotics"
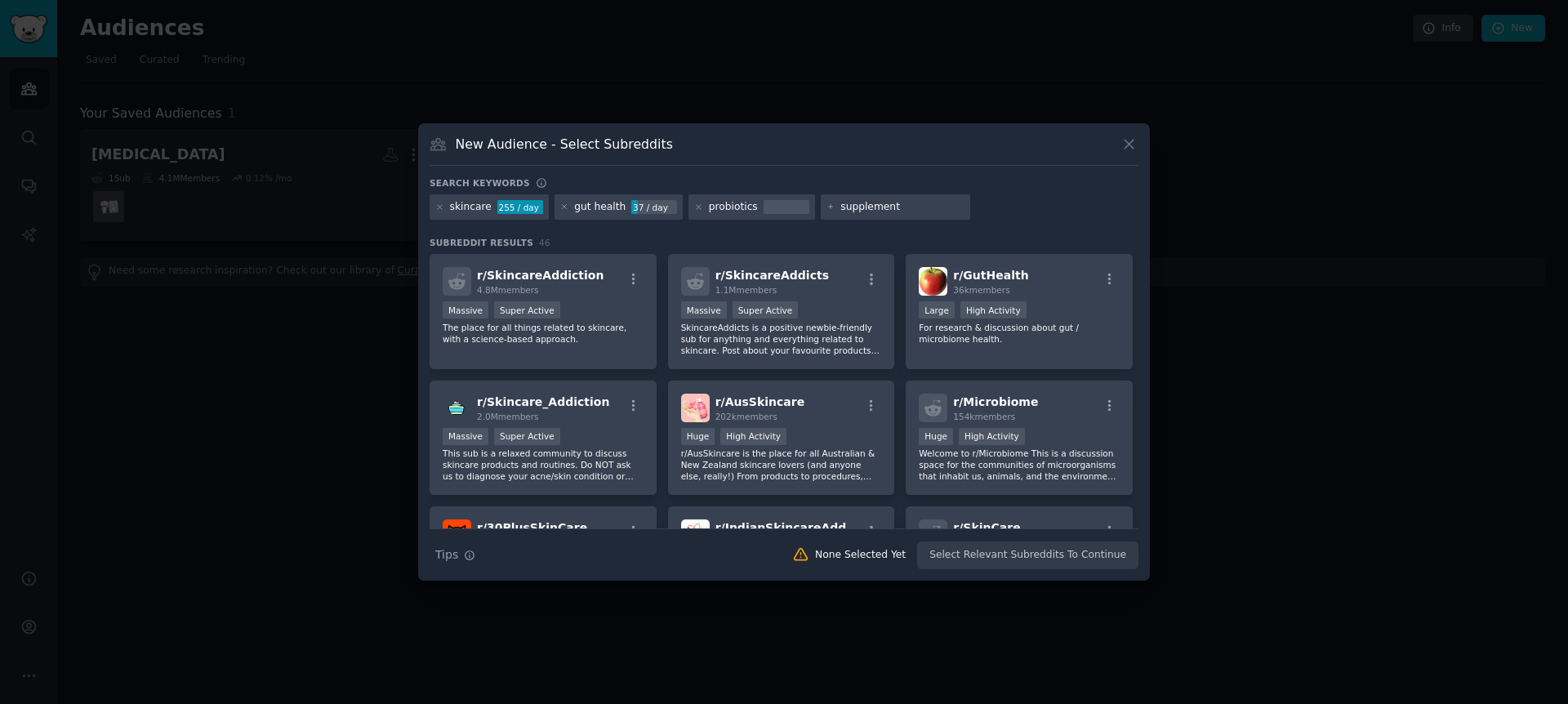
type input "supplements"
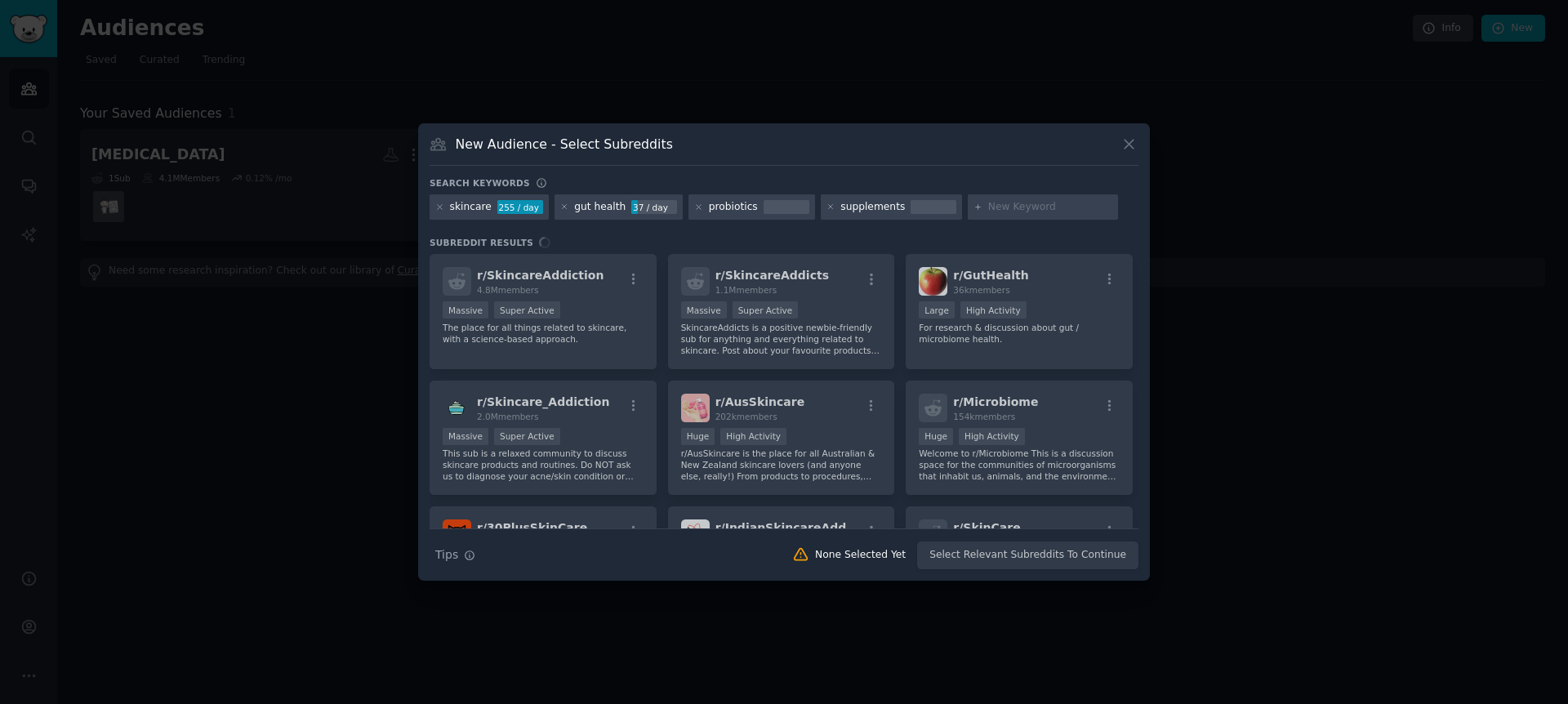
click at [920, 225] on div "Search keywords skincare 255 / day gut health 37 / day probiotics supplements S…" at bounding box center [784, 372] width 709 height 392
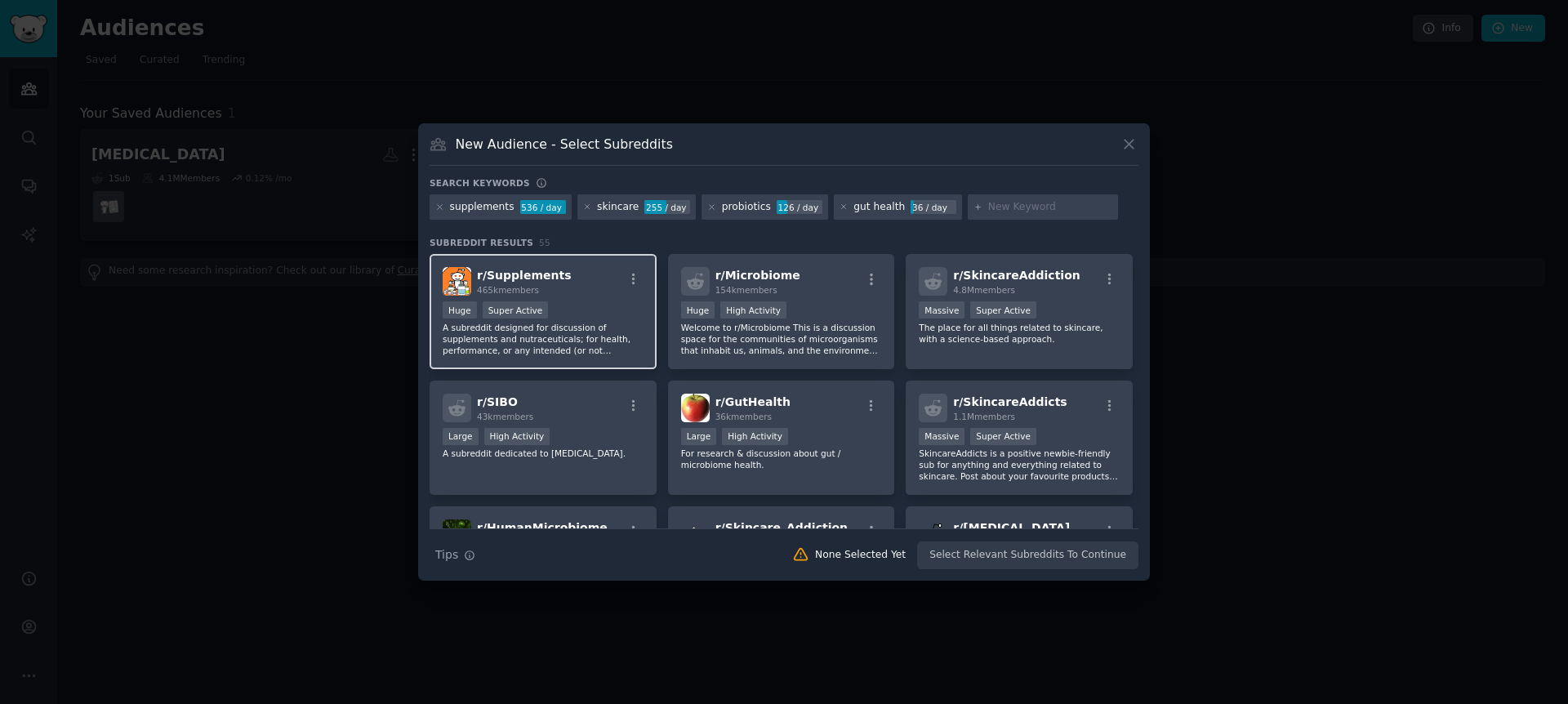
click at [596, 327] on p "A subreddit designed for discussion of supplements and nutraceuticals; for heal…" at bounding box center [543, 339] width 201 height 34
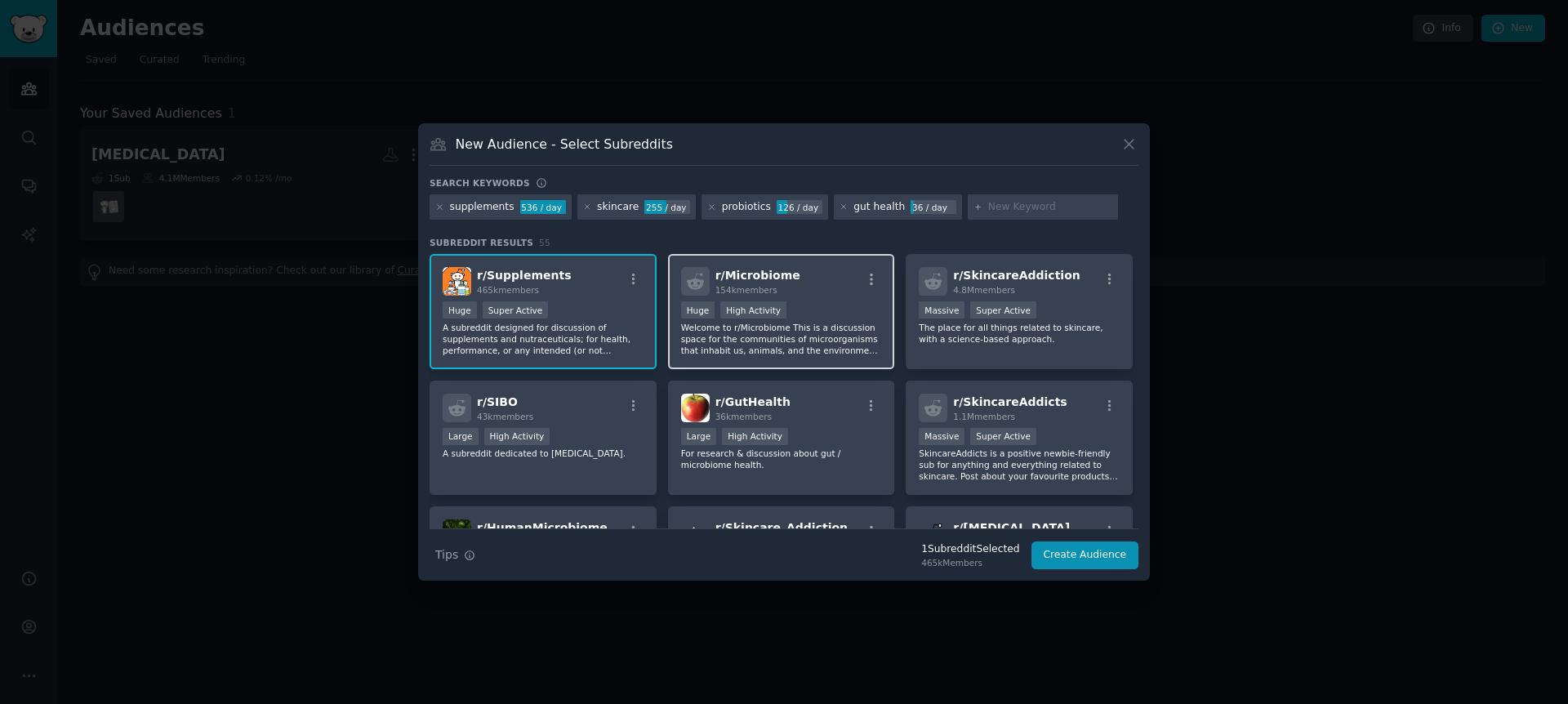
click at [819, 331] on p "Welcome to r/Microbiome This is a discussion space for the communities of micro…" at bounding box center [781, 339] width 201 height 34
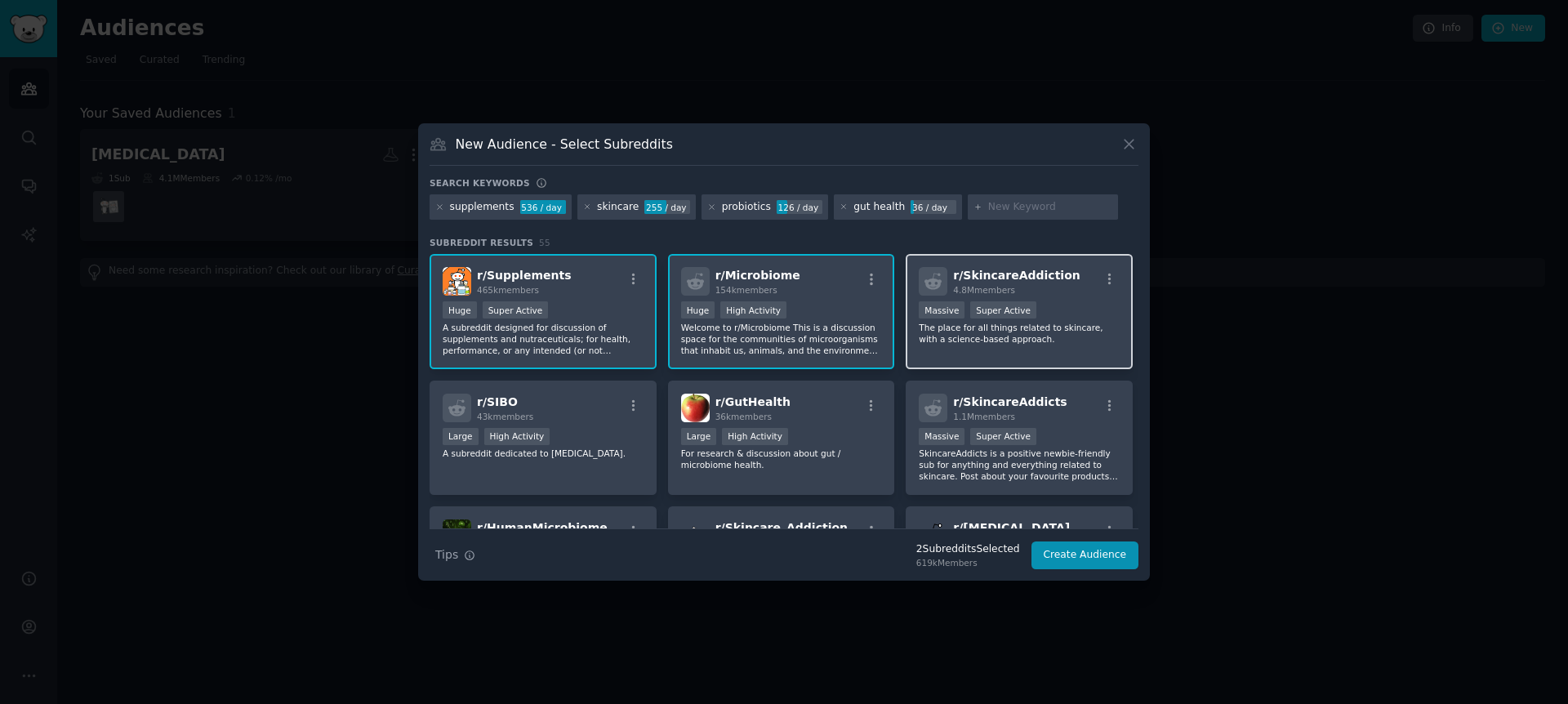
click at [958, 329] on p "The place for all things related to skincare, with a science-based approach." at bounding box center [1019, 333] width 201 height 23
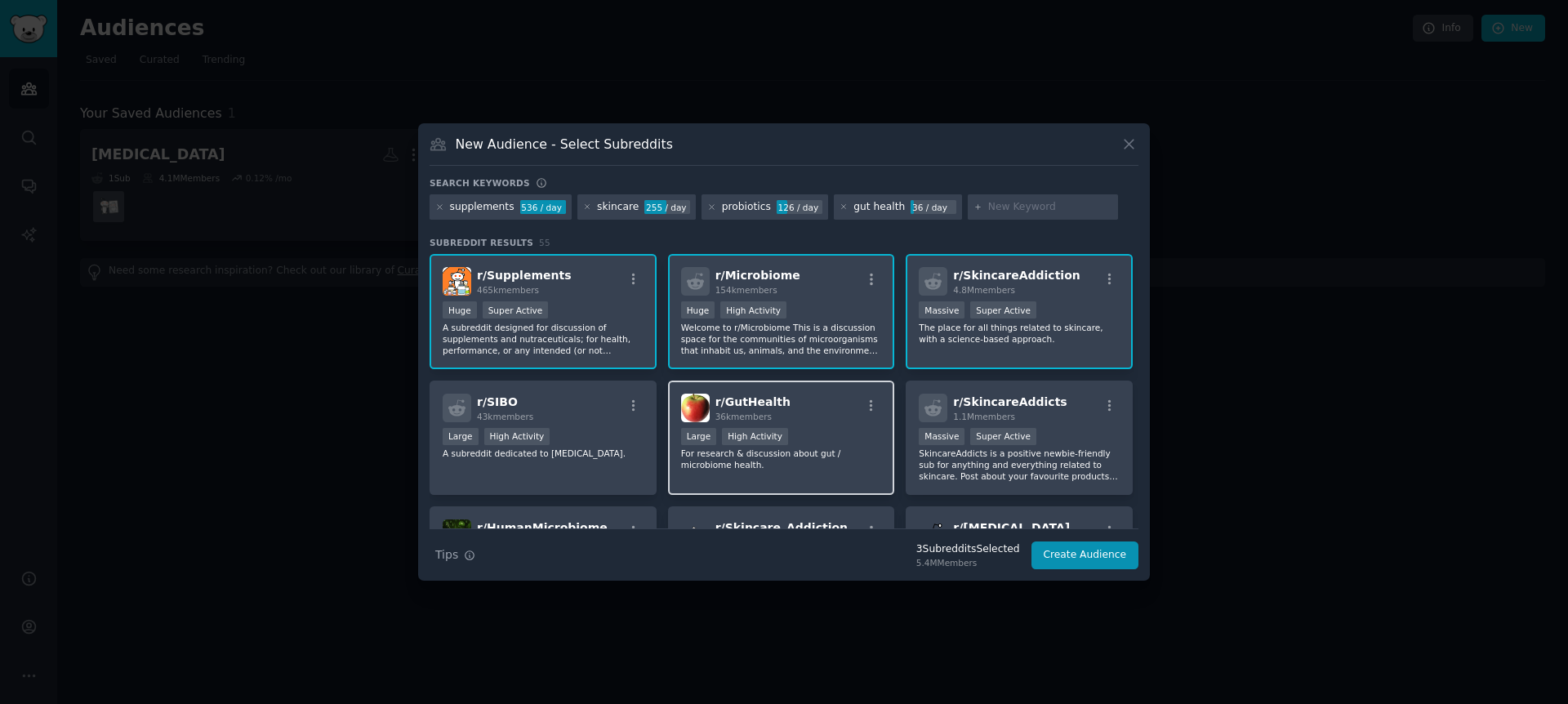
click at [836, 449] on p "For research & discussion about gut / microbiome health." at bounding box center [781, 459] width 201 height 23
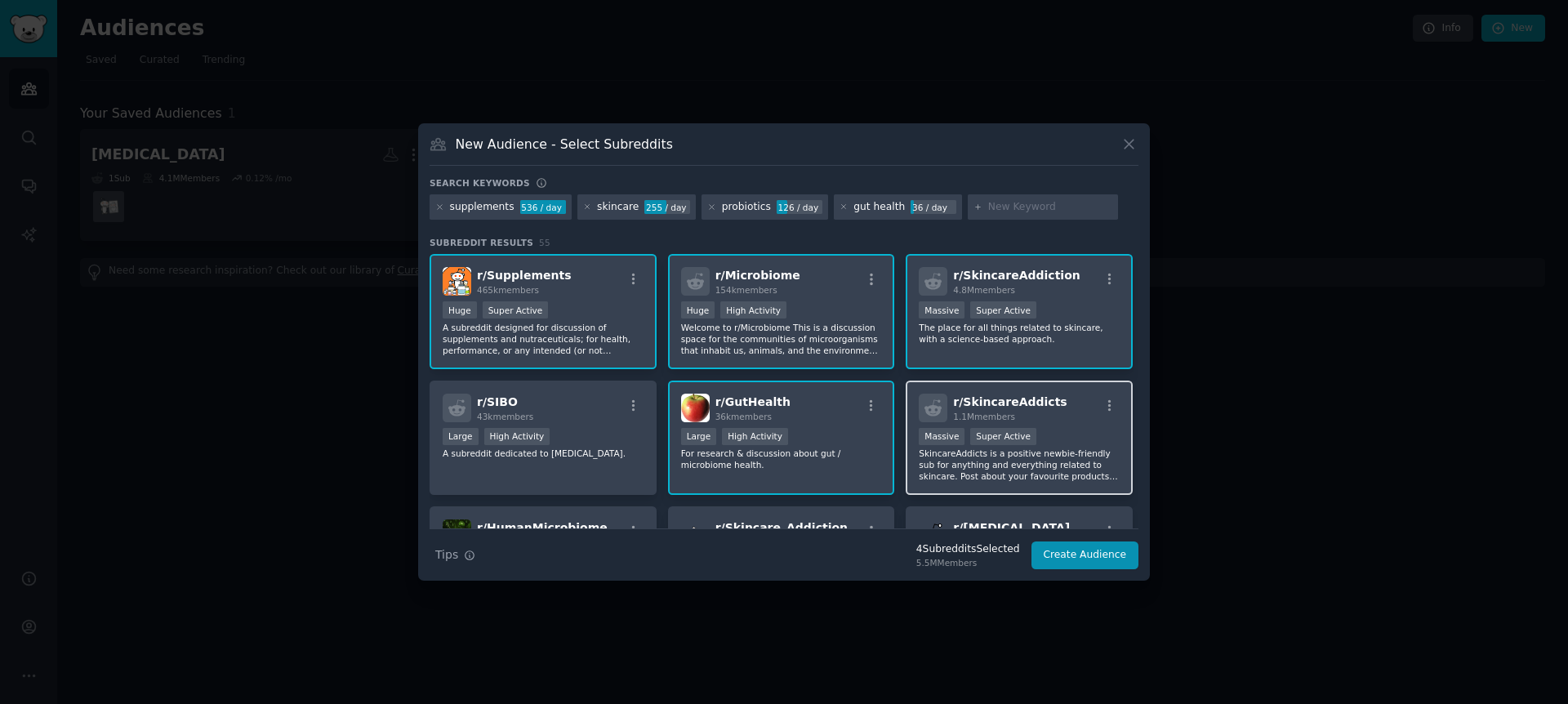
click at [990, 466] on p "SkincareAddicts is a positive newbie-friendly sub for anything and everything r…" at bounding box center [1019, 465] width 201 height 34
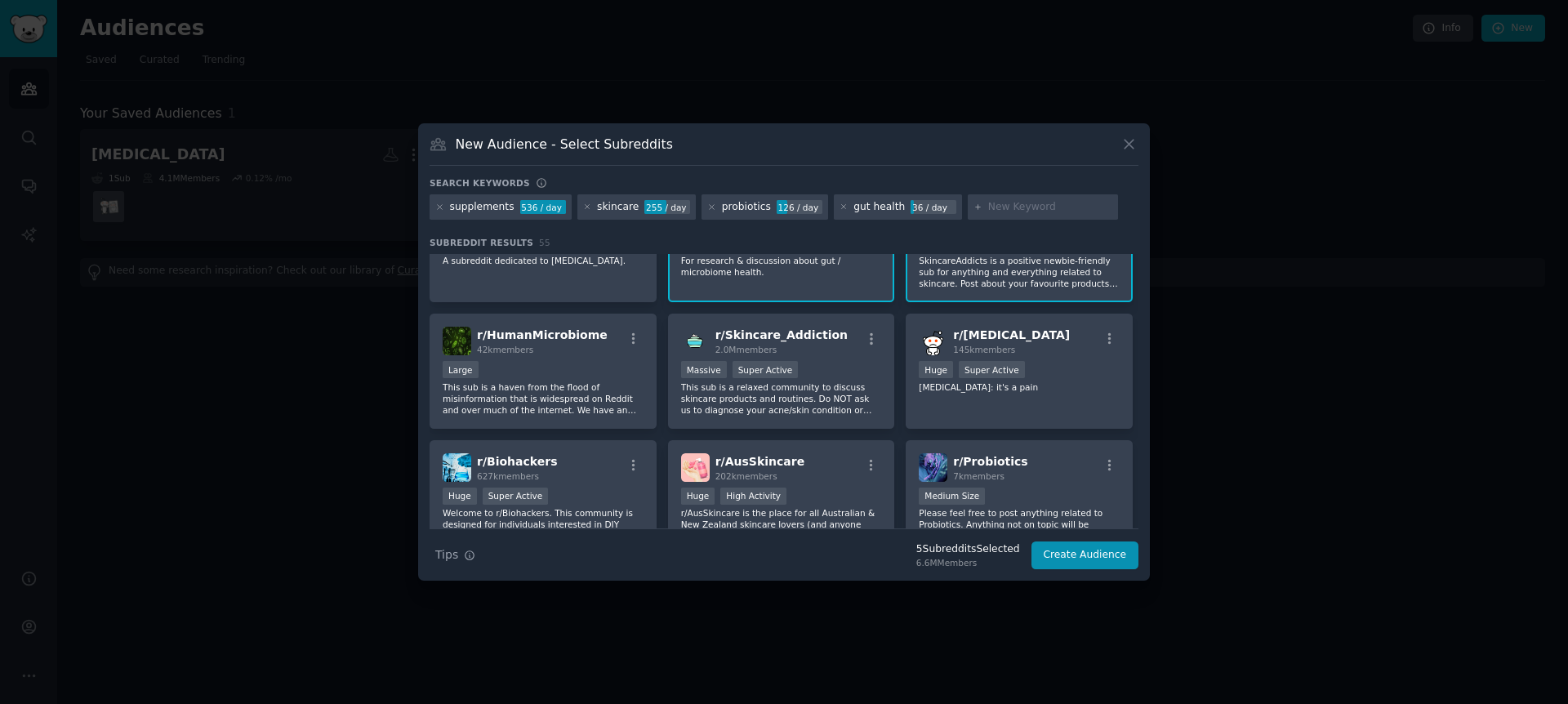
scroll to position [199, 0]
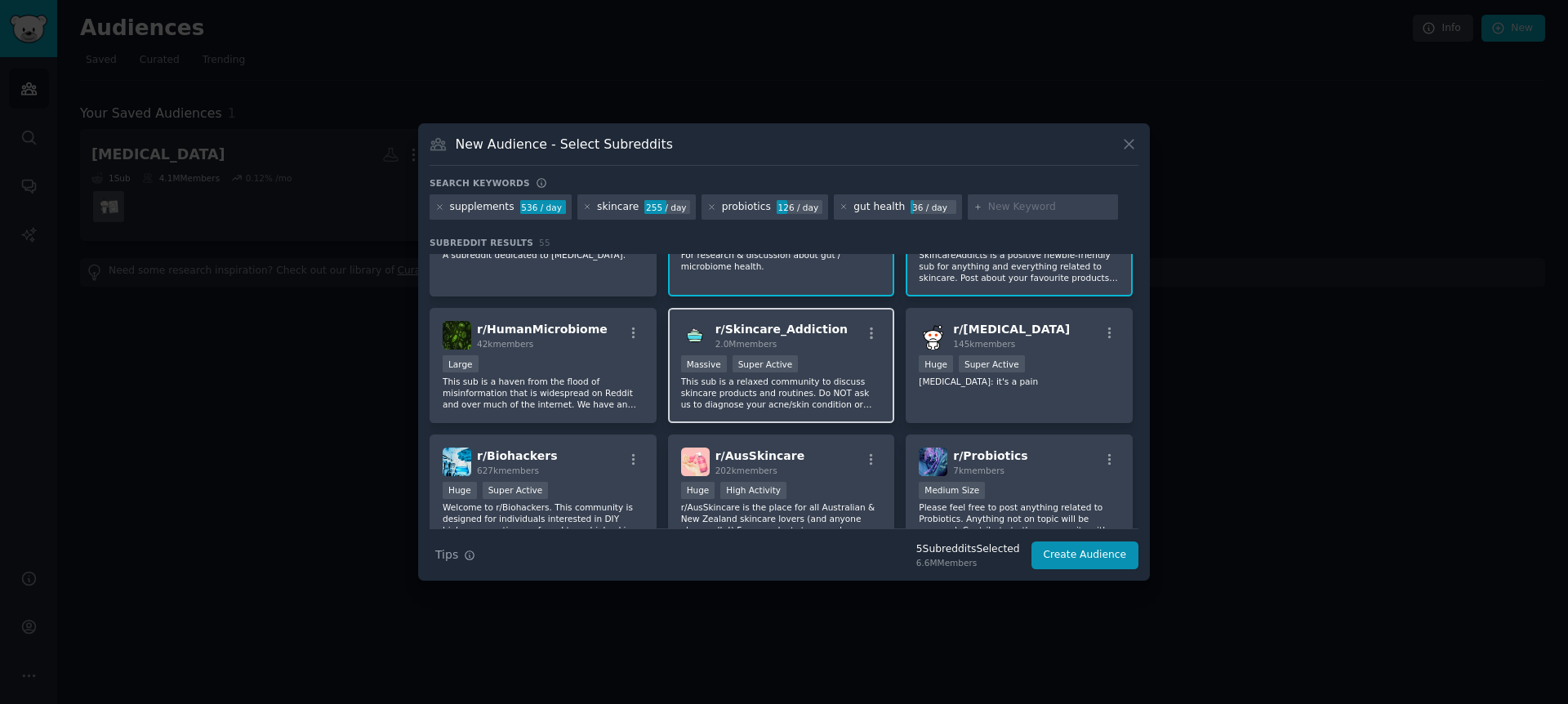
click at [818, 393] on p "This sub is a relaxed community to discuss skincare products and routines. Do N…" at bounding box center [781, 392] width 201 height 34
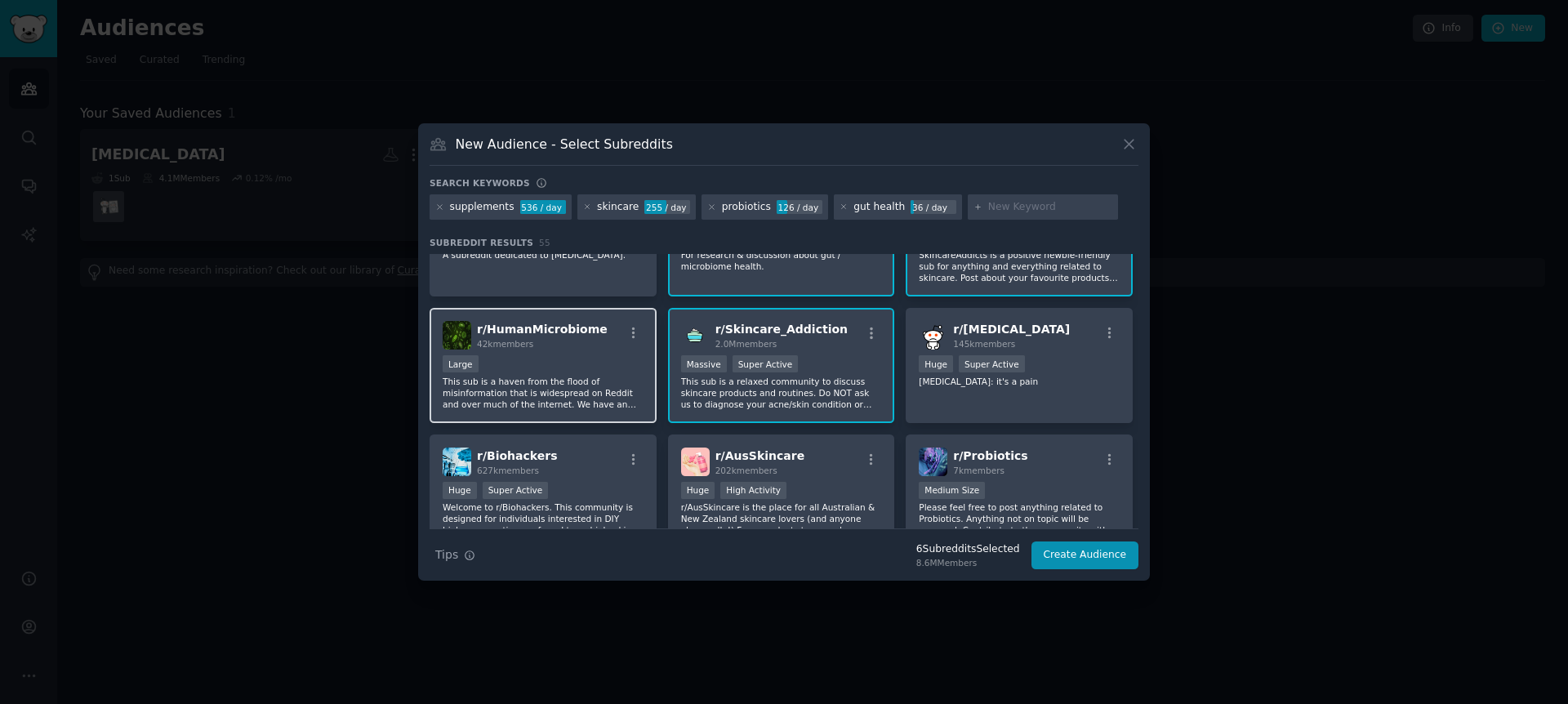
click at [584, 409] on p "This sub is a haven from the flood of misinformation that is widespread on Redd…" at bounding box center [543, 392] width 201 height 34
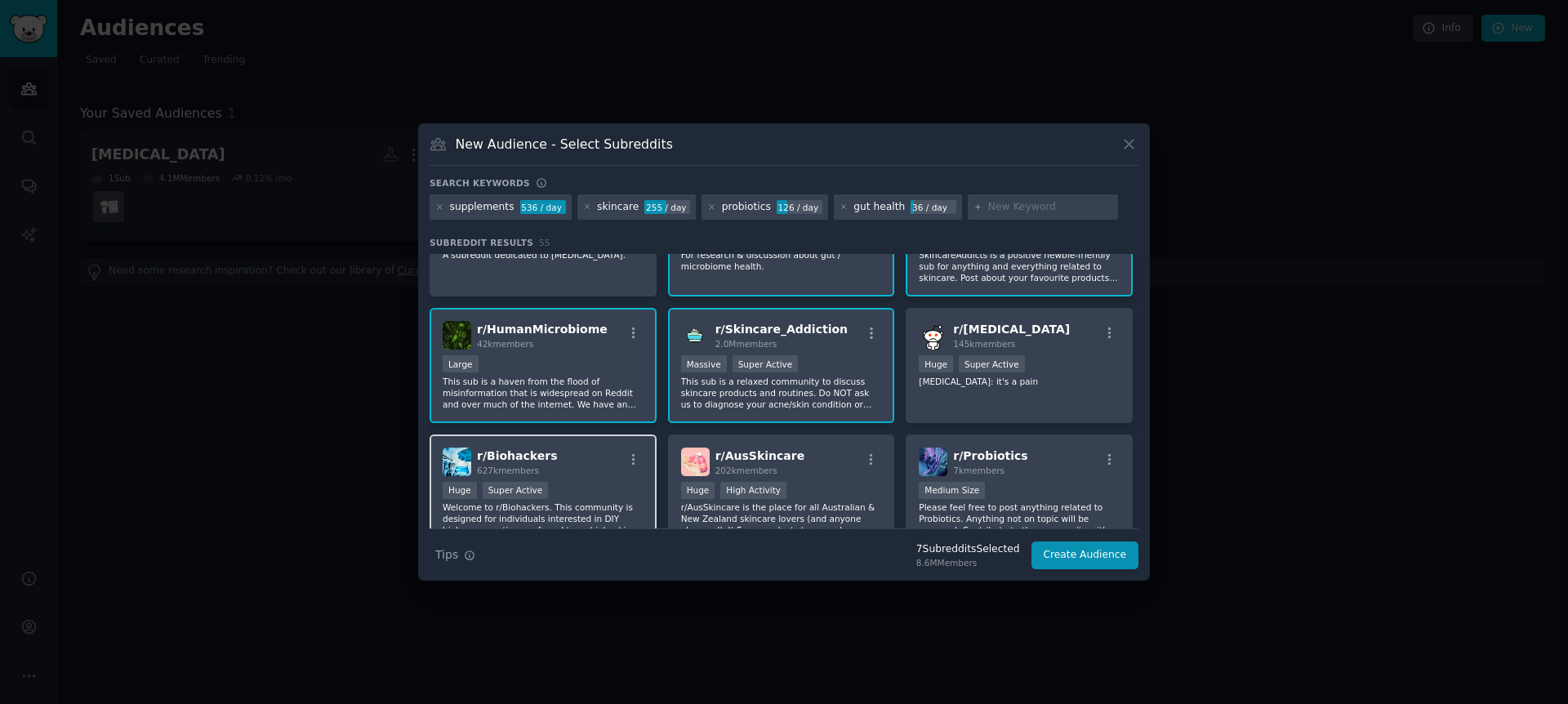
click at [589, 465] on div "r/ Biohackers 627k members" at bounding box center [543, 462] width 201 height 29
click at [1083, 555] on button "Create Audience" at bounding box center [1084, 555] width 107 height 28
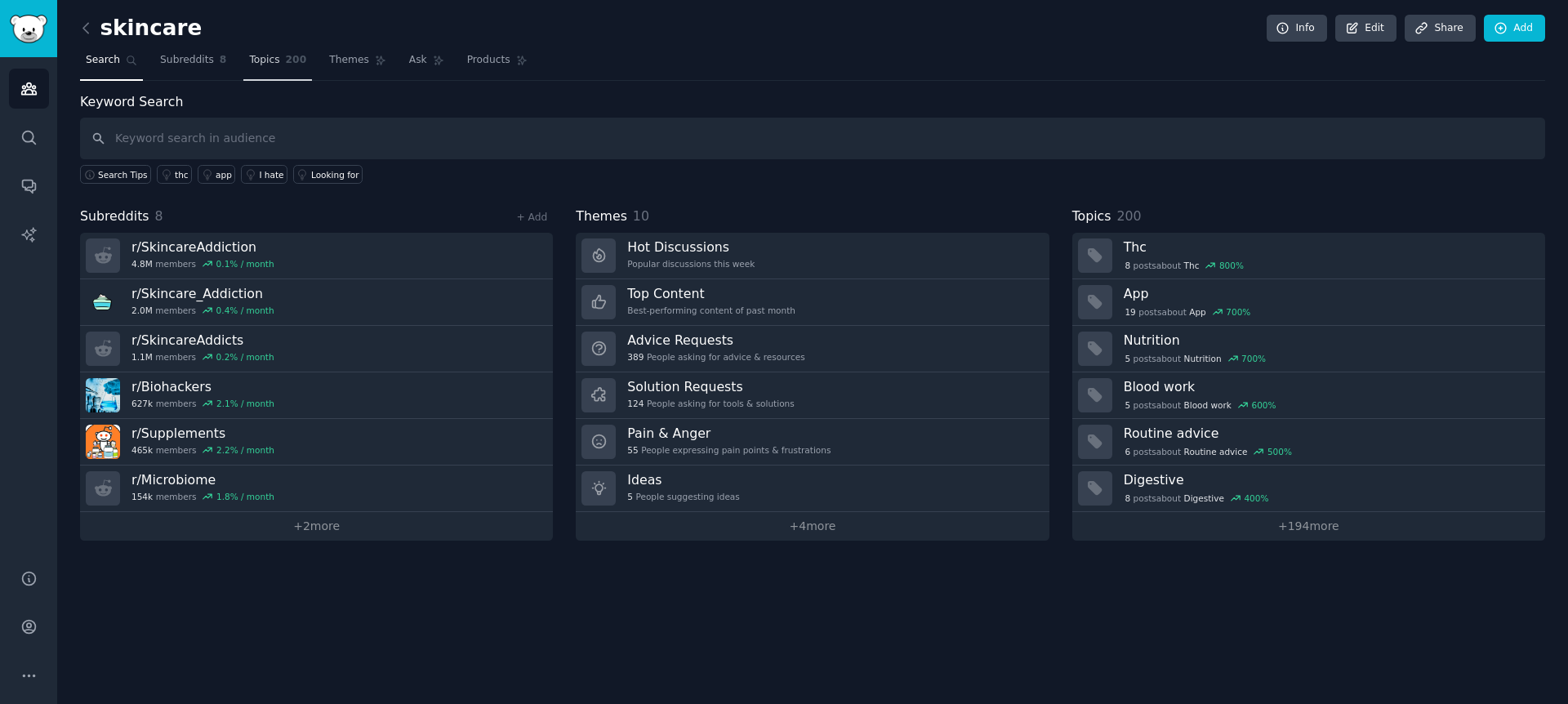
click at [273, 59] on span "Topics" at bounding box center [264, 60] width 30 height 14
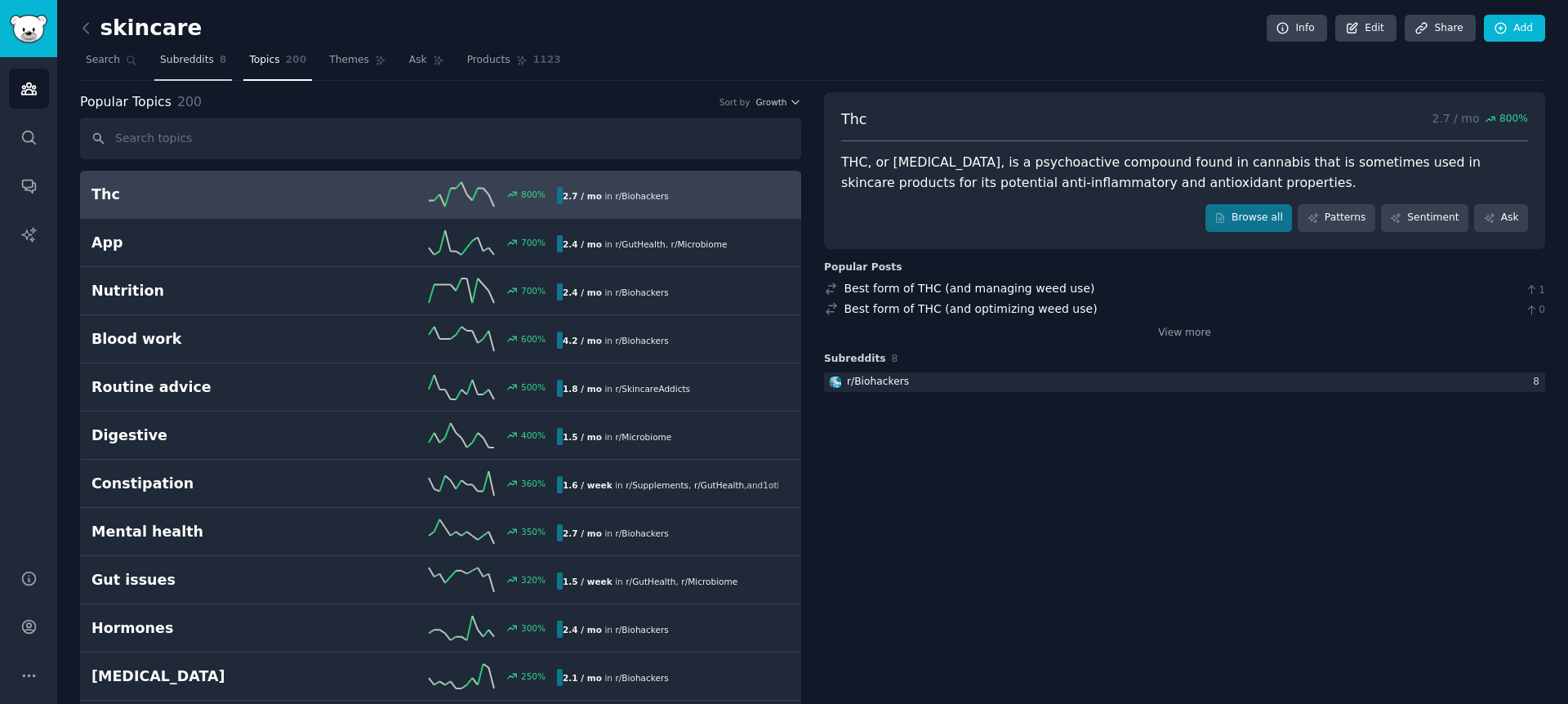
click at [189, 65] on span "Subreddits" at bounding box center [186, 60] width 54 height 14
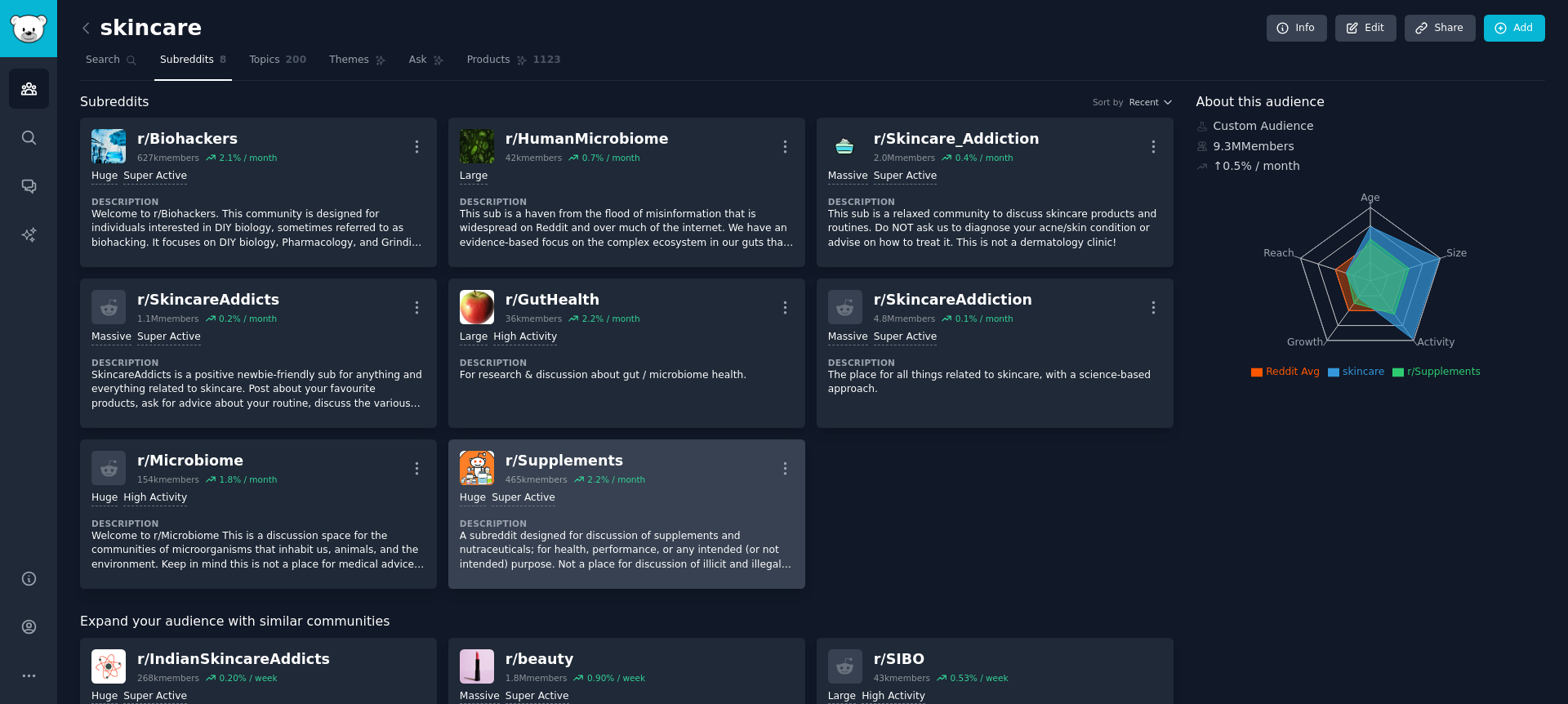
click at [597, 533] on p "A subreddit designed for discussion of supplements and nutraceuticals; for heal…" at bounding box center [626, 551] width 334 height 44
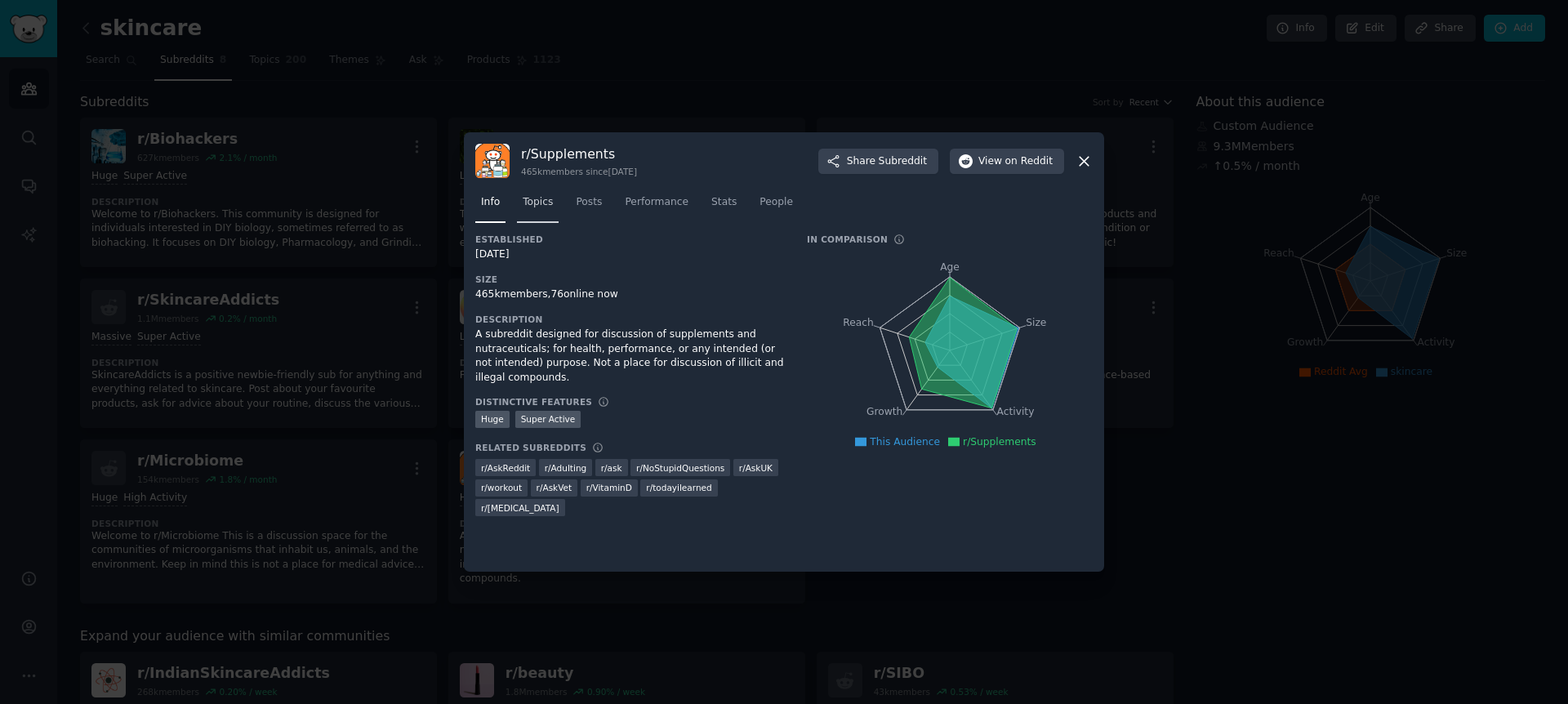
click at [539, 200] on span "Topics" at bounding box center [538, 201] width 30 height 14
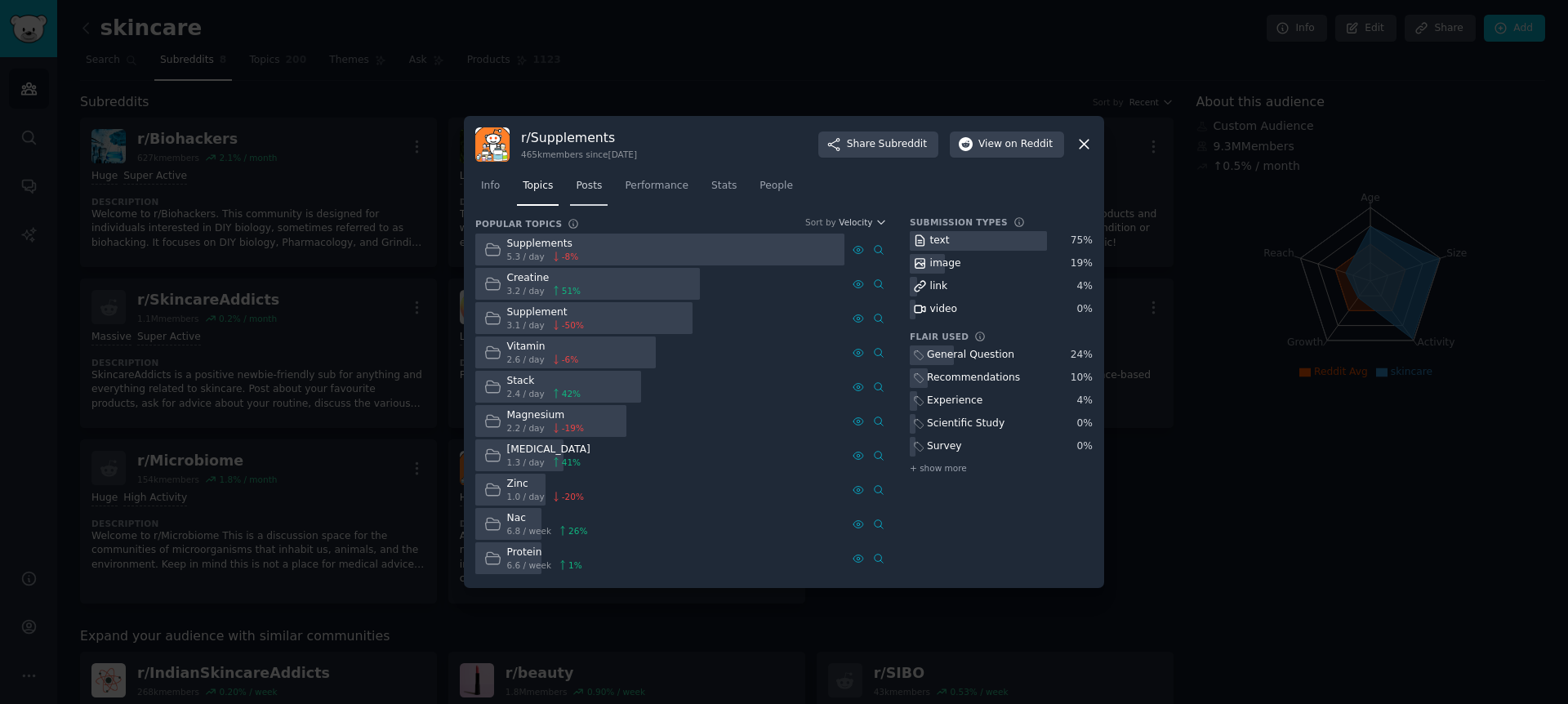
click at [589, 187] on span "Posts" at bounding box center [589, 185] width 27 height 14
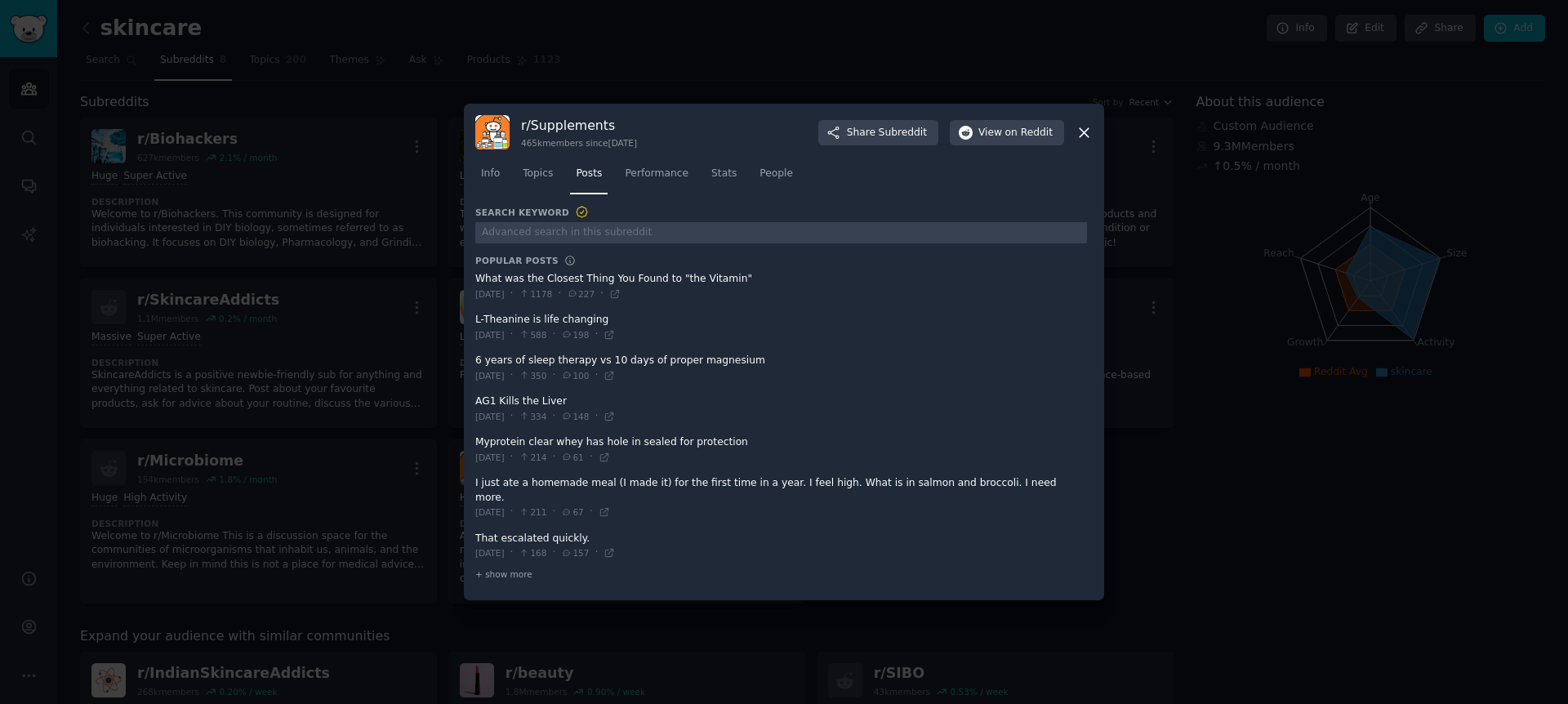
click at [731, 368] on span at bounding box center [781, 368] width 612 height 40
click at [613, 379] on icon at bounding box center [610, 375] width 8 height 8
